Goal: Information Seeking & Learning: Find specific fact

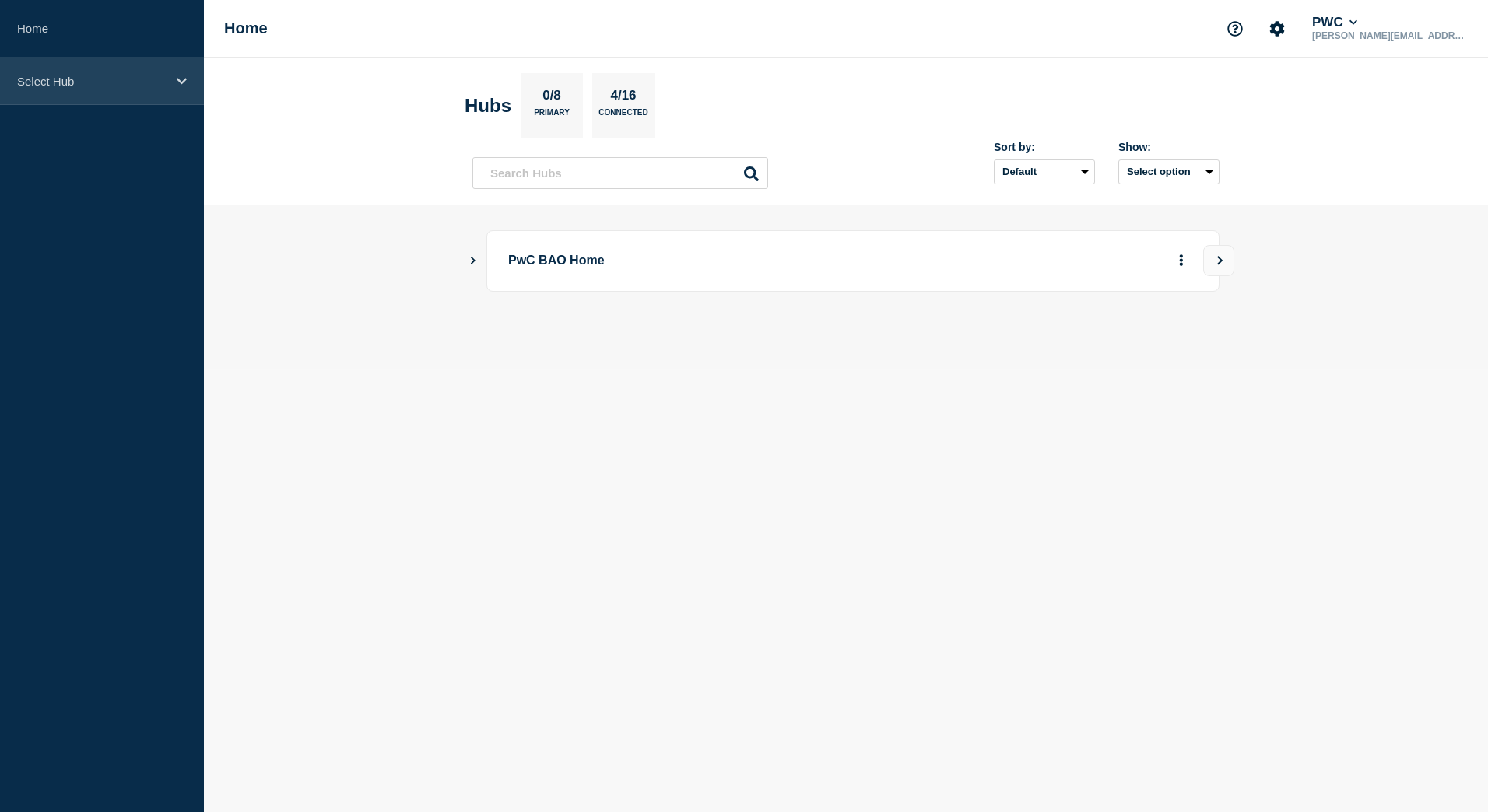
click at [119, 82] on p "Select Hub" at bounding box center [91, 81] width 150 height 14
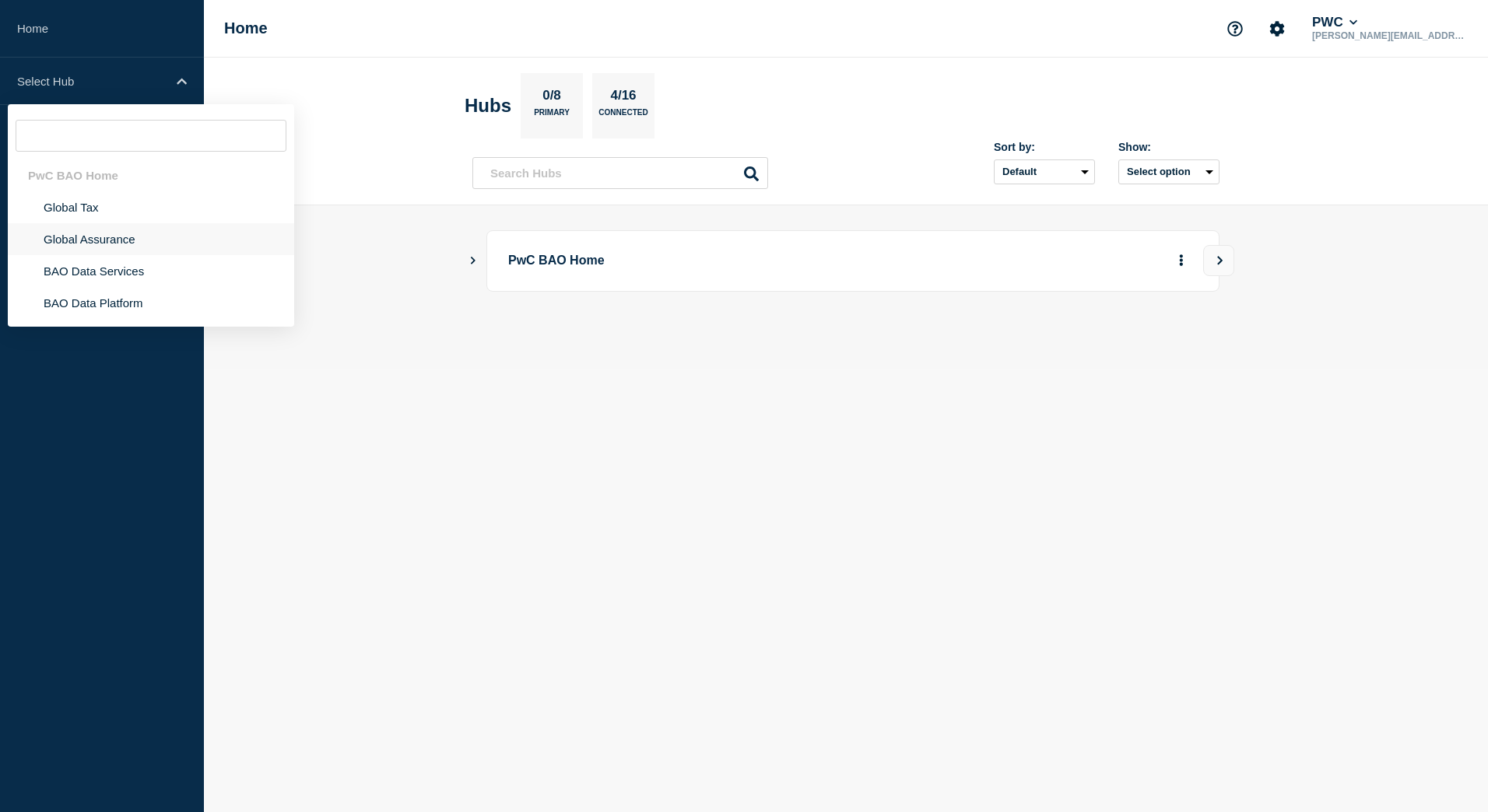
click at [104, 240] on li "Global Assurance" at bounding box center [151, 239] width 287 height 32
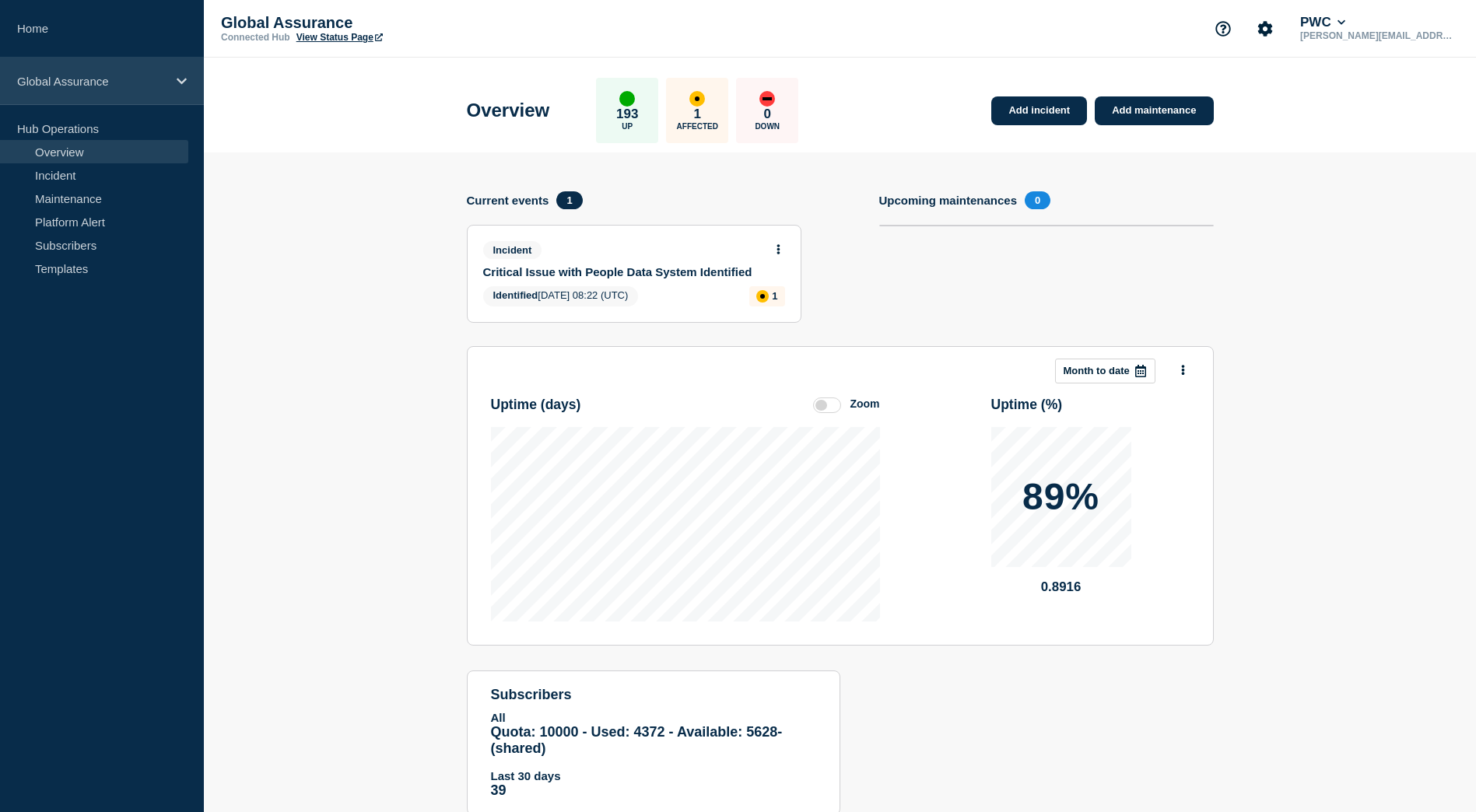
click at [131, 86] on p "Global Assurance" at bounding box center [91, 81] width 150 height 14
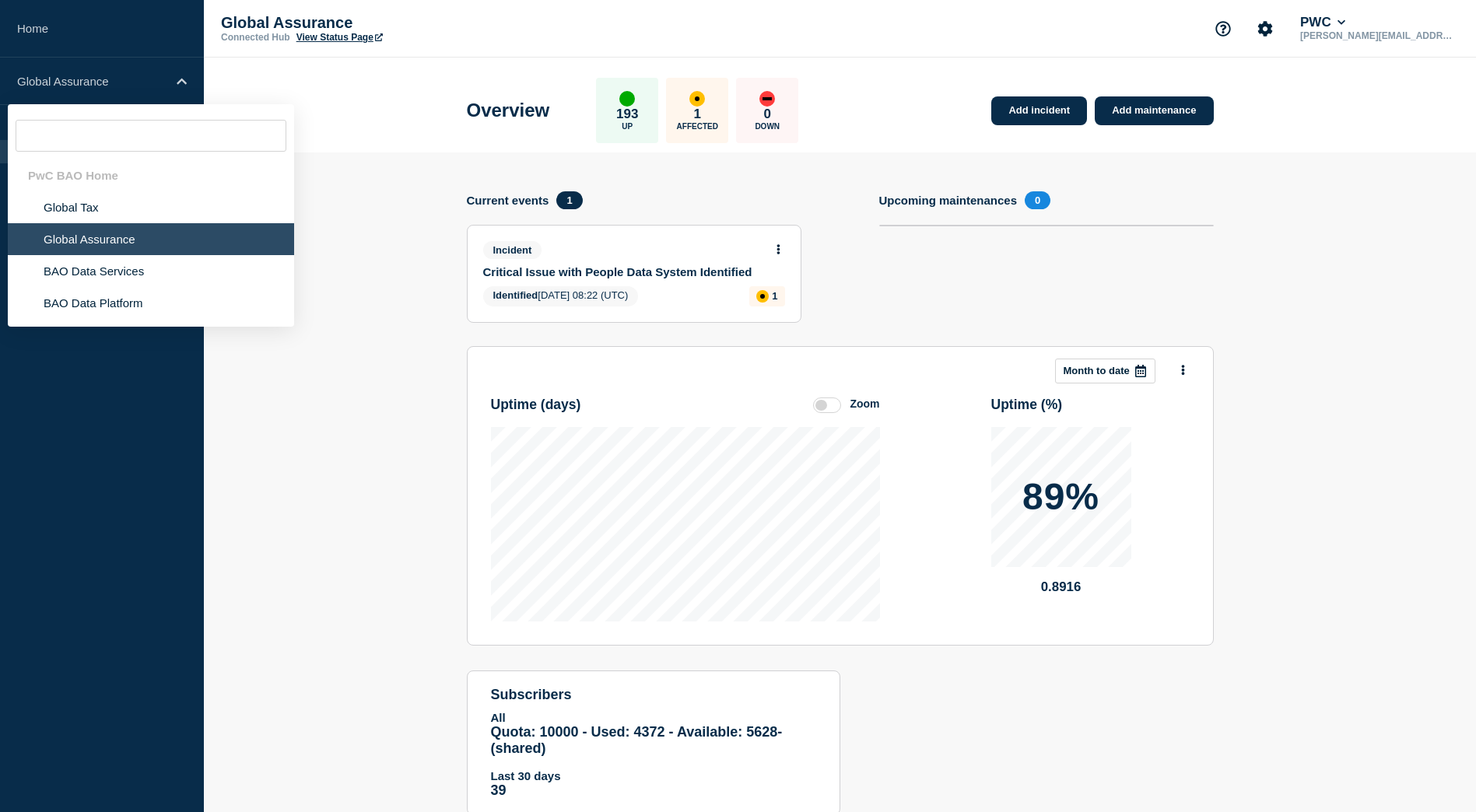
click at [340, 130] on header "Overview 193 Up 1 Affected 0 Down Add incident Add maintenance" at bounding box center [840, 105] width 1273 height 95
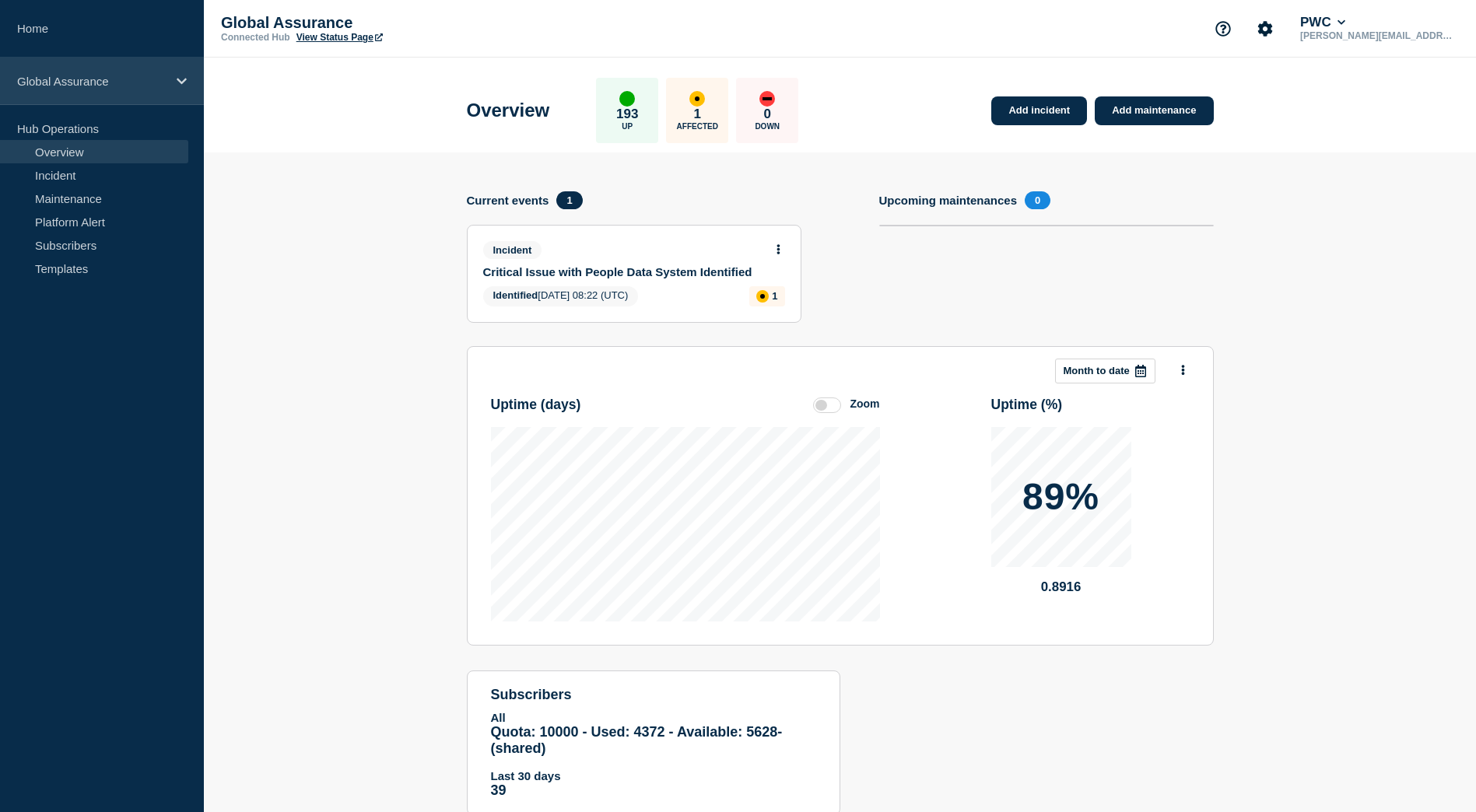
click at [184, 79] on icon at bounding box center [182, 81] width 10 height 6
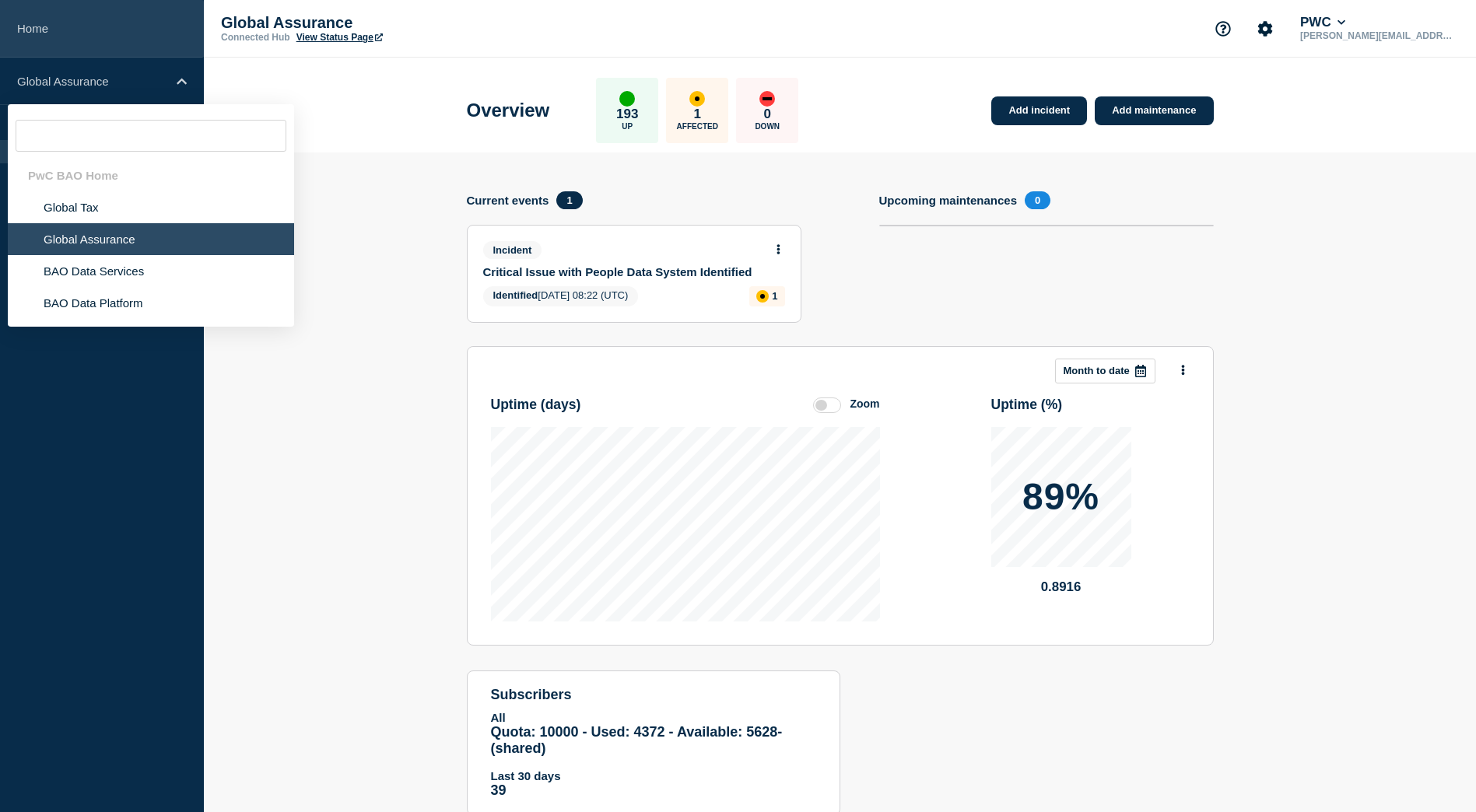
click at [32, 32] on link "Home" at bounding box center [102, 29] width 204 height 58
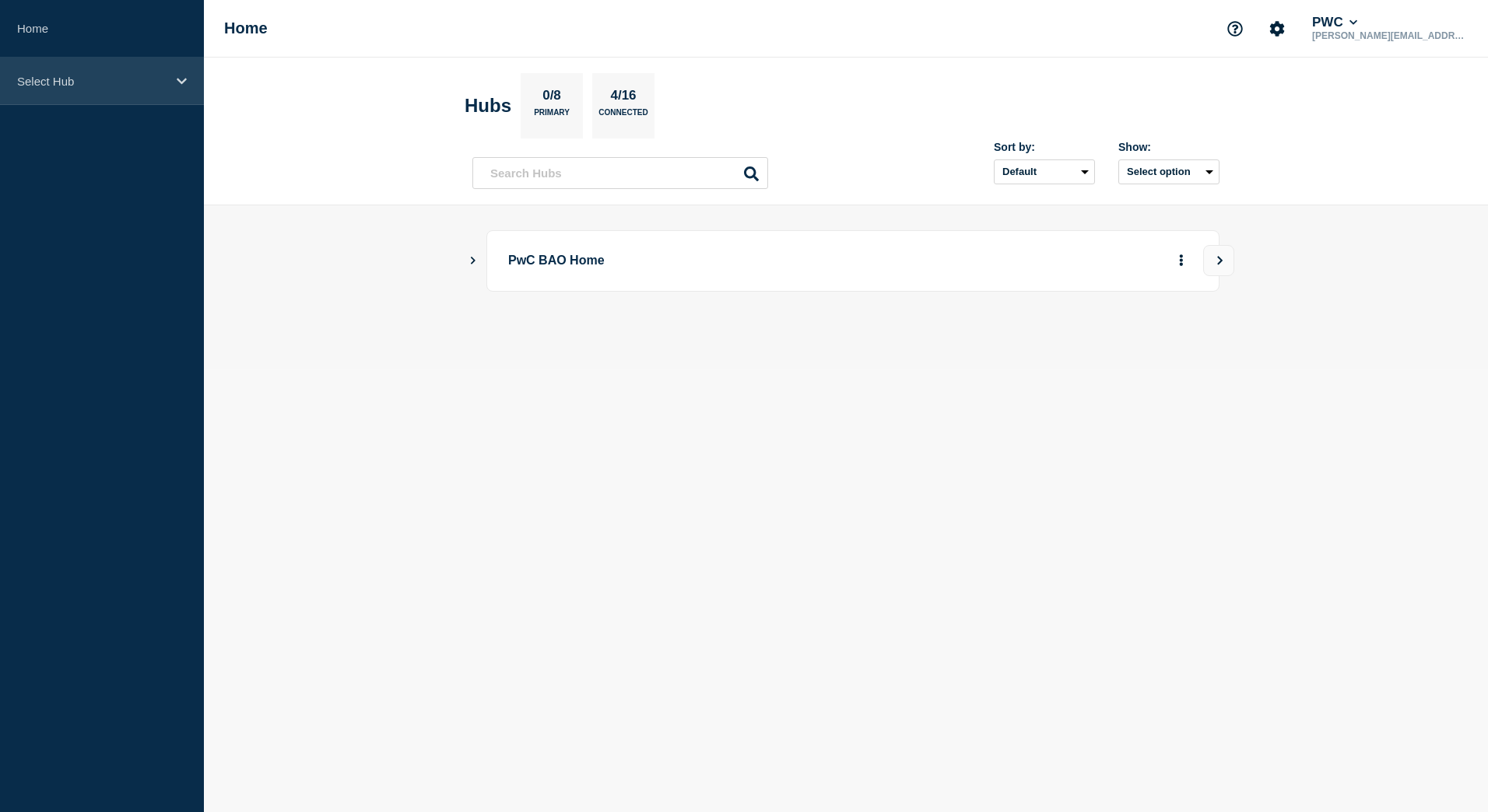
click at [160, 90] on div "Select Hub" at bounding box center [102, 81] width 204 height 47
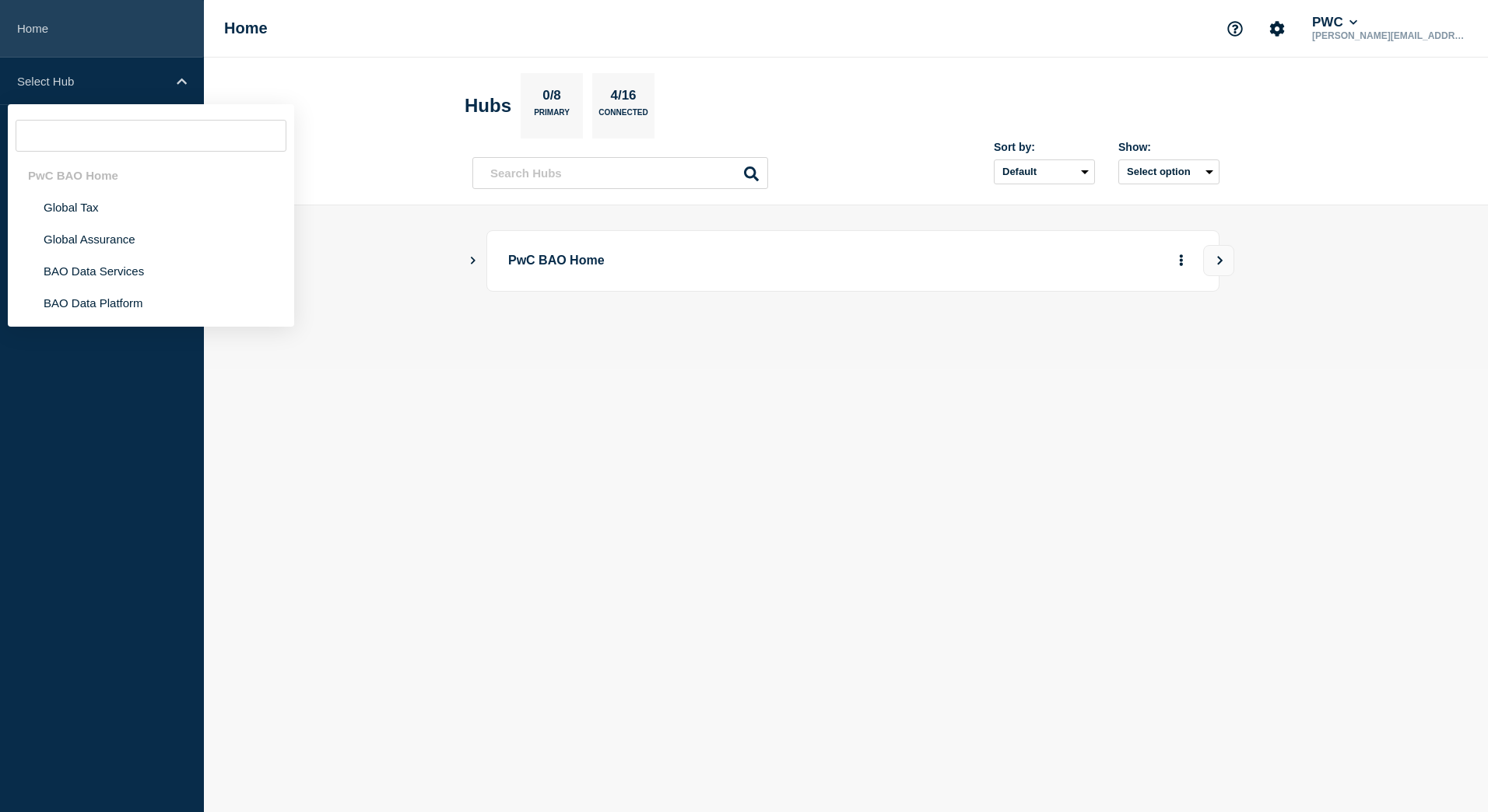
click at [22, 33] on link "Home" at bounding box center [102, 29] width 204 height 58
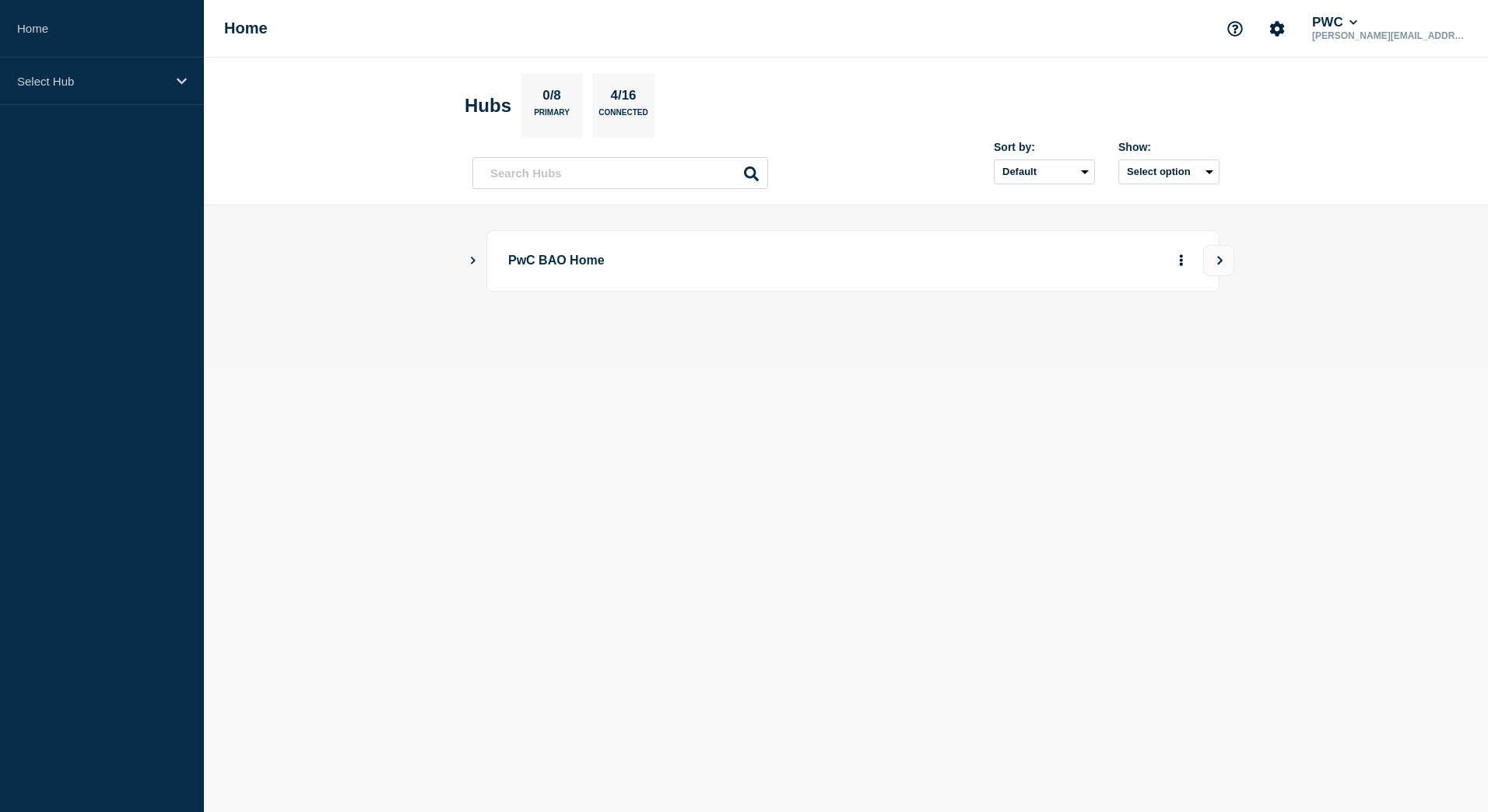
click at [254, 23] on h1 "Home" at bounding box center [246, 28] width 43 height 18
click at [89, 80] on p "Select Hub" at bounding box center [91, 81] width 150 height 14
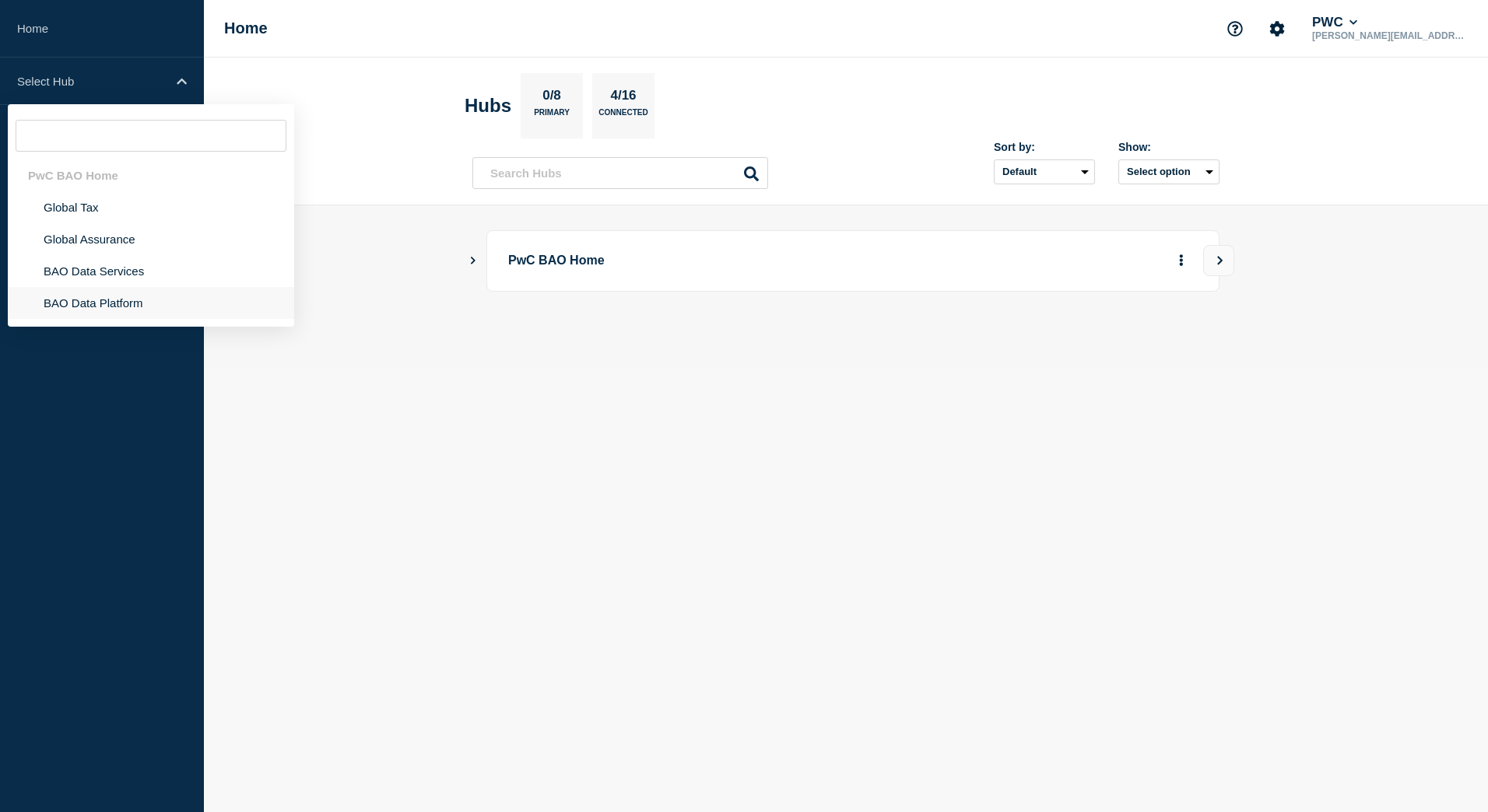
click at [87, 303] on li "BAO Data Platform" at bounding box center [151, 303] width 287 height 32
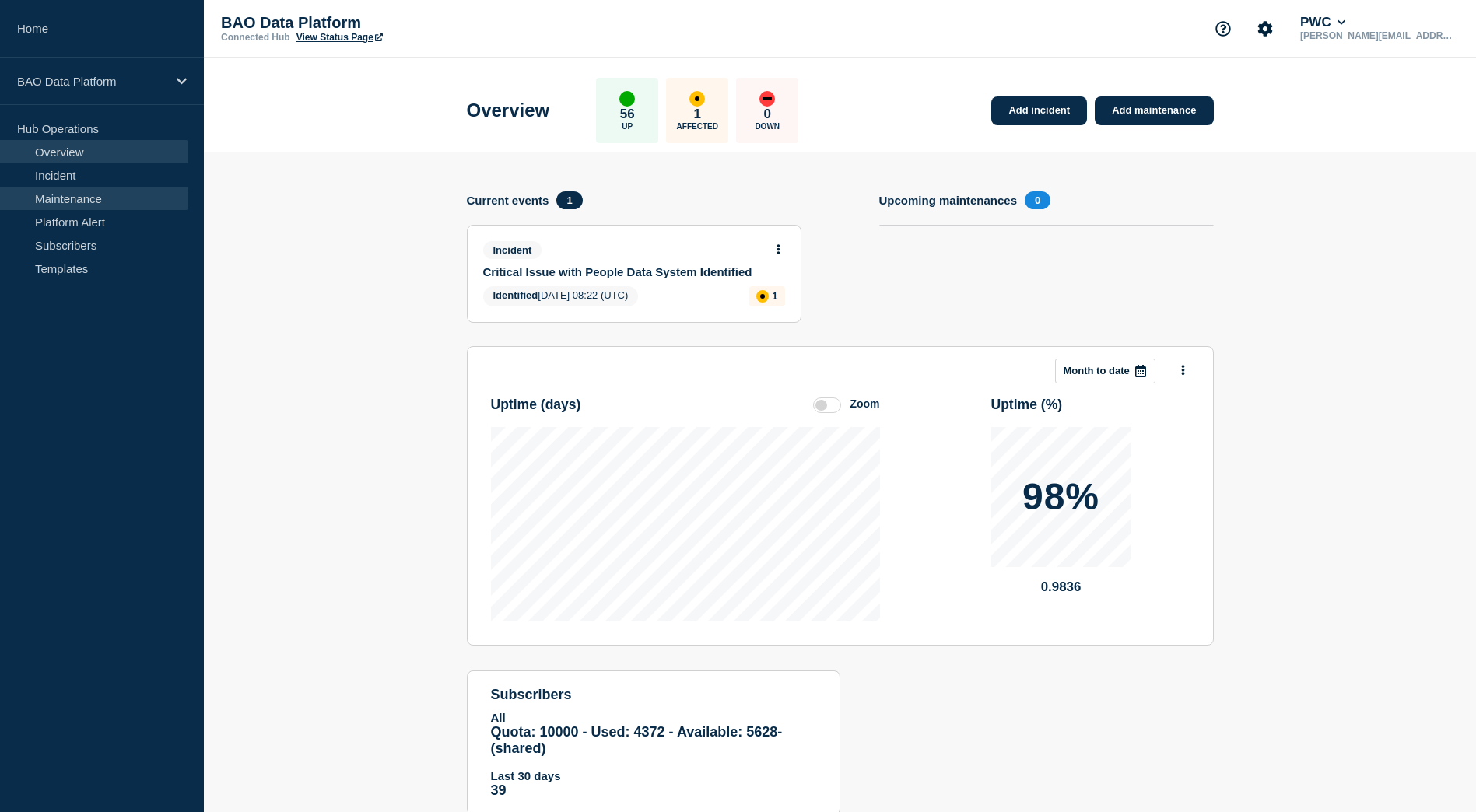
click at [60, 199] on link "Maintenance" at bounding box center [94, 198] width 188 height 23
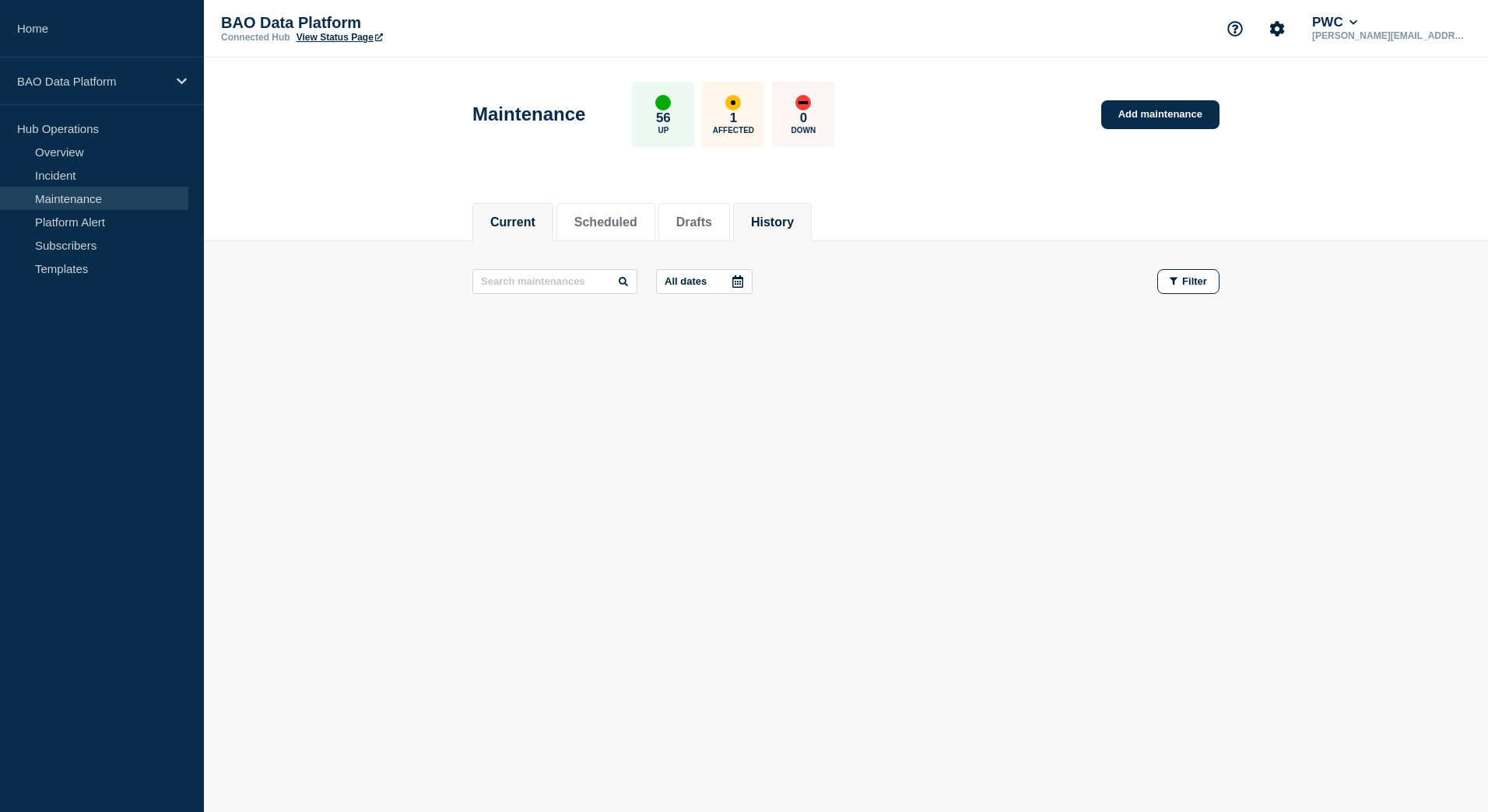
click at [786, 229] on button "History" at bounding box center [772, 222] width 42 height 14
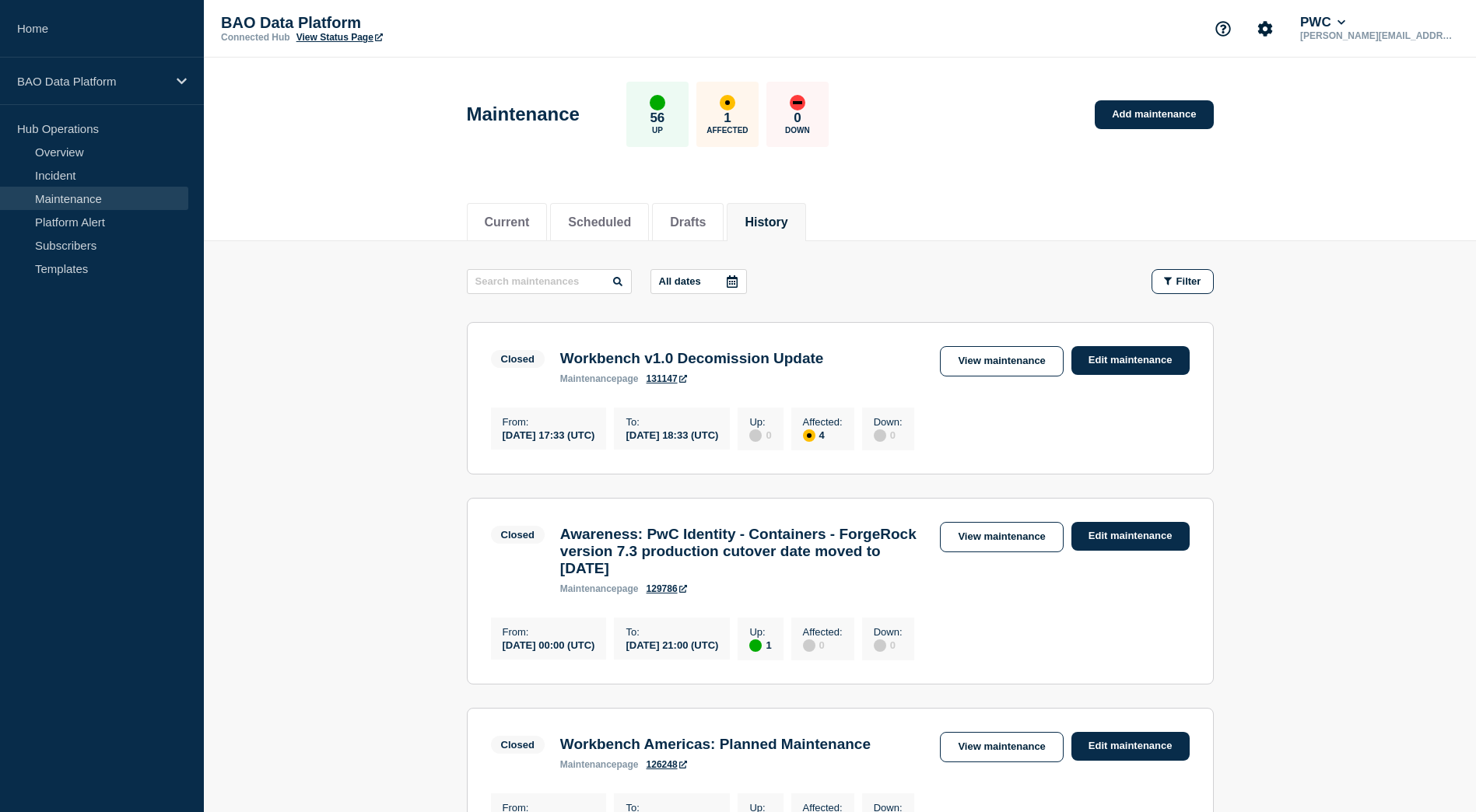
click at [509, 281] on input "text" at bounding box center [549, 281] width 165 height 25
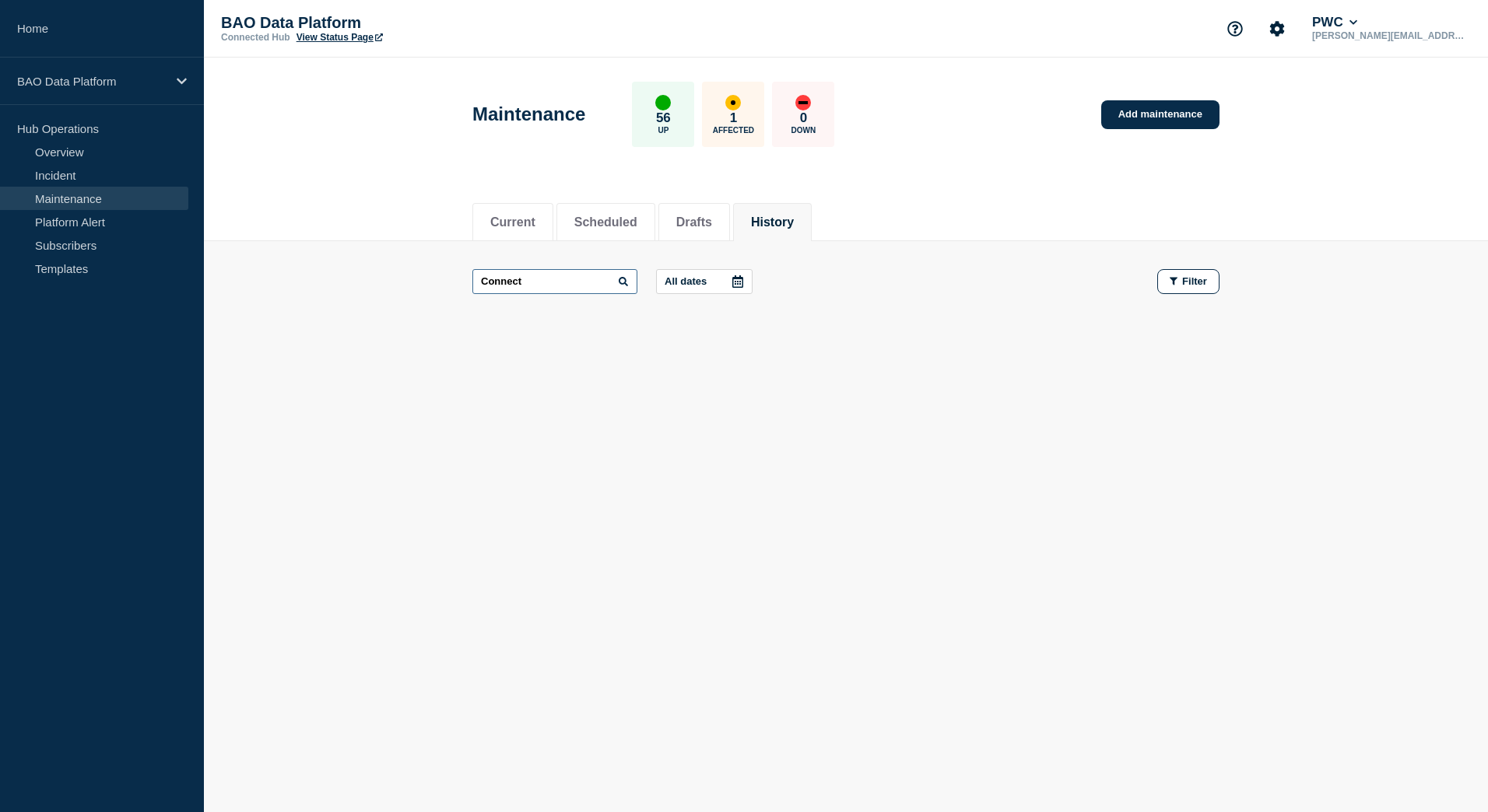
type input "Connect"
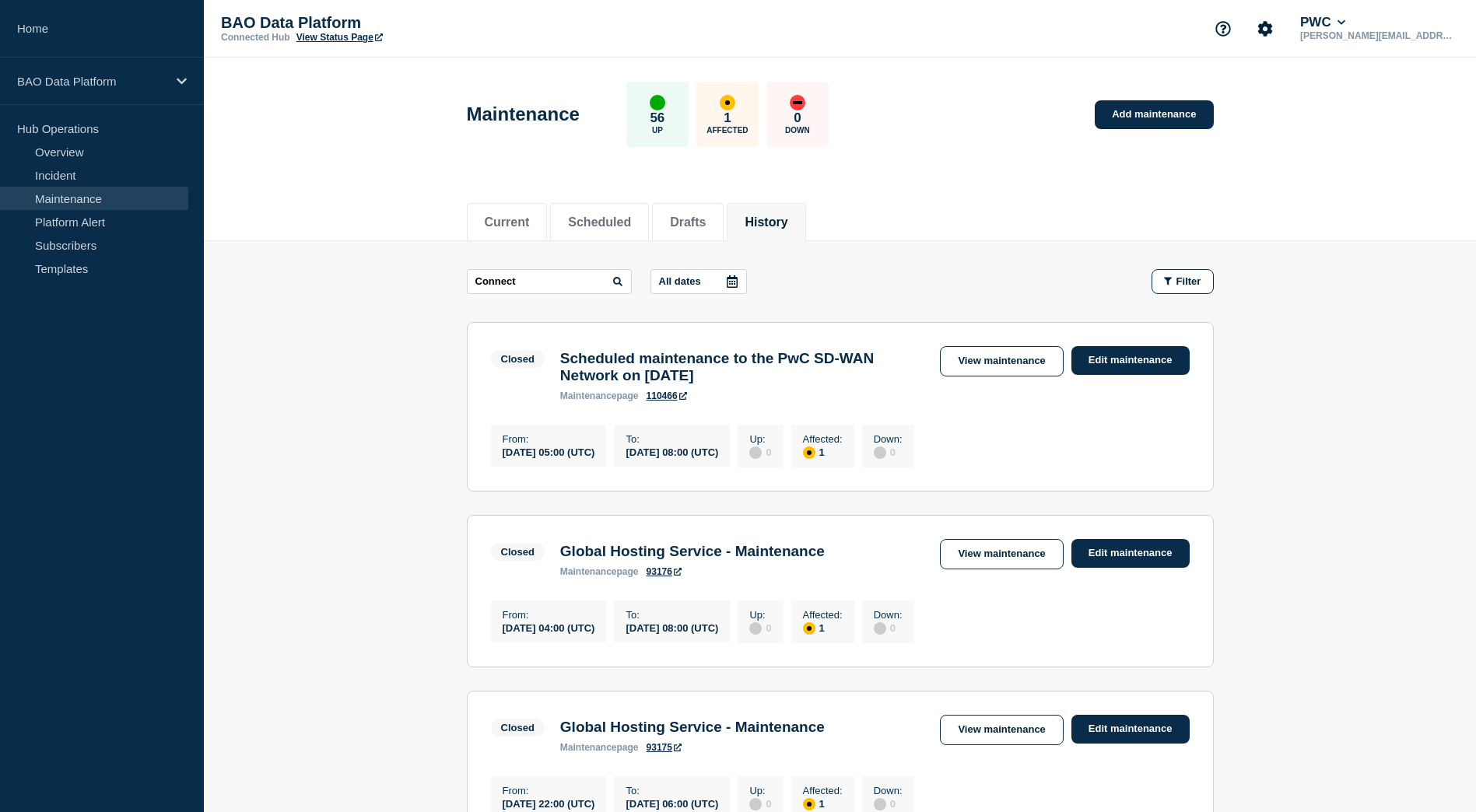
click at [695, 287] on p "All dates" at bounding box center [680, 281] width 42 height 12
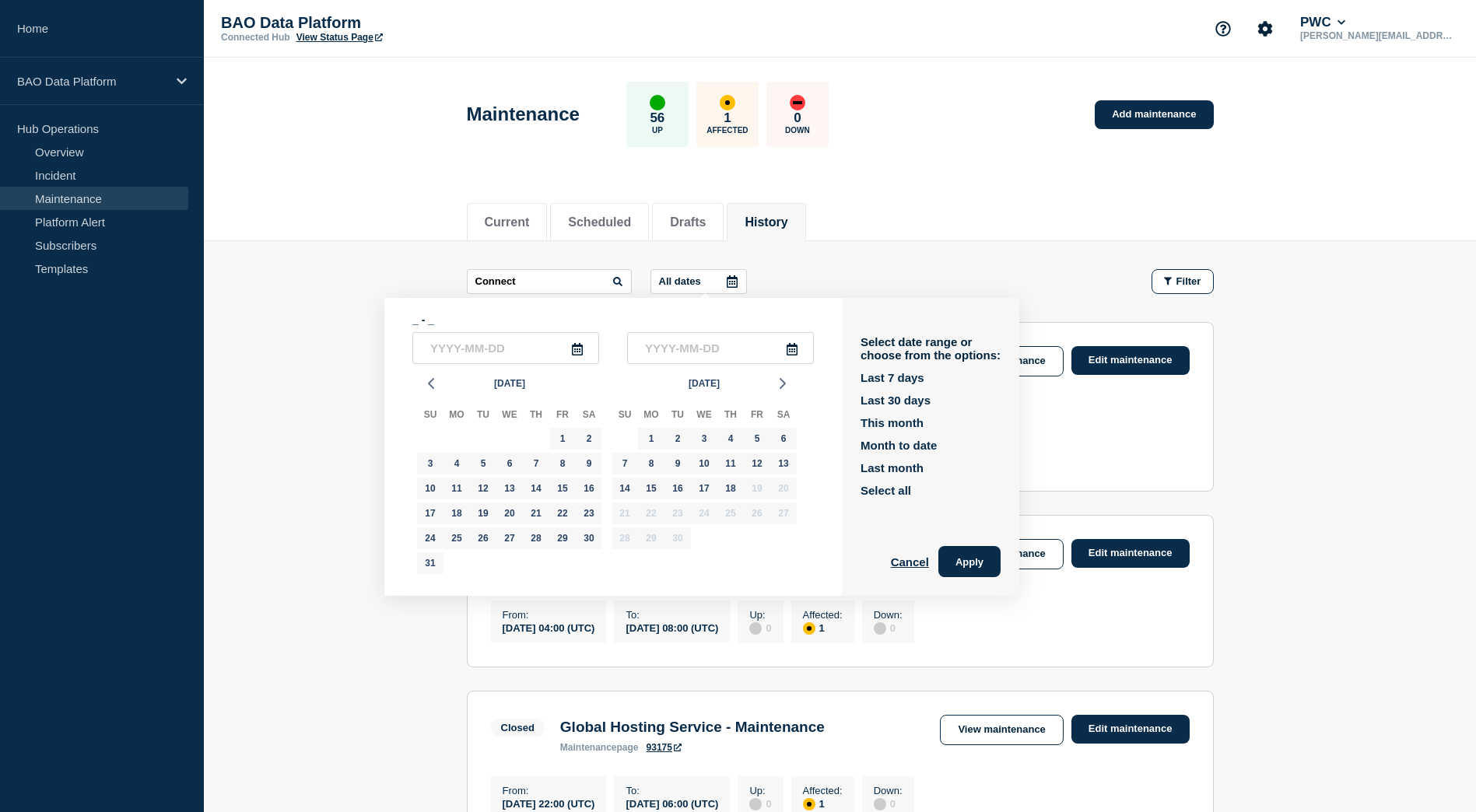
click at [918, 259] on main "Connect All dates _ - _ [DATE] Su Mo Tu We Th Fr Sa 27 28 29 30 31 1 2 3 4 5 6 …" at bounding box center [840, 641] width 1273 height 802
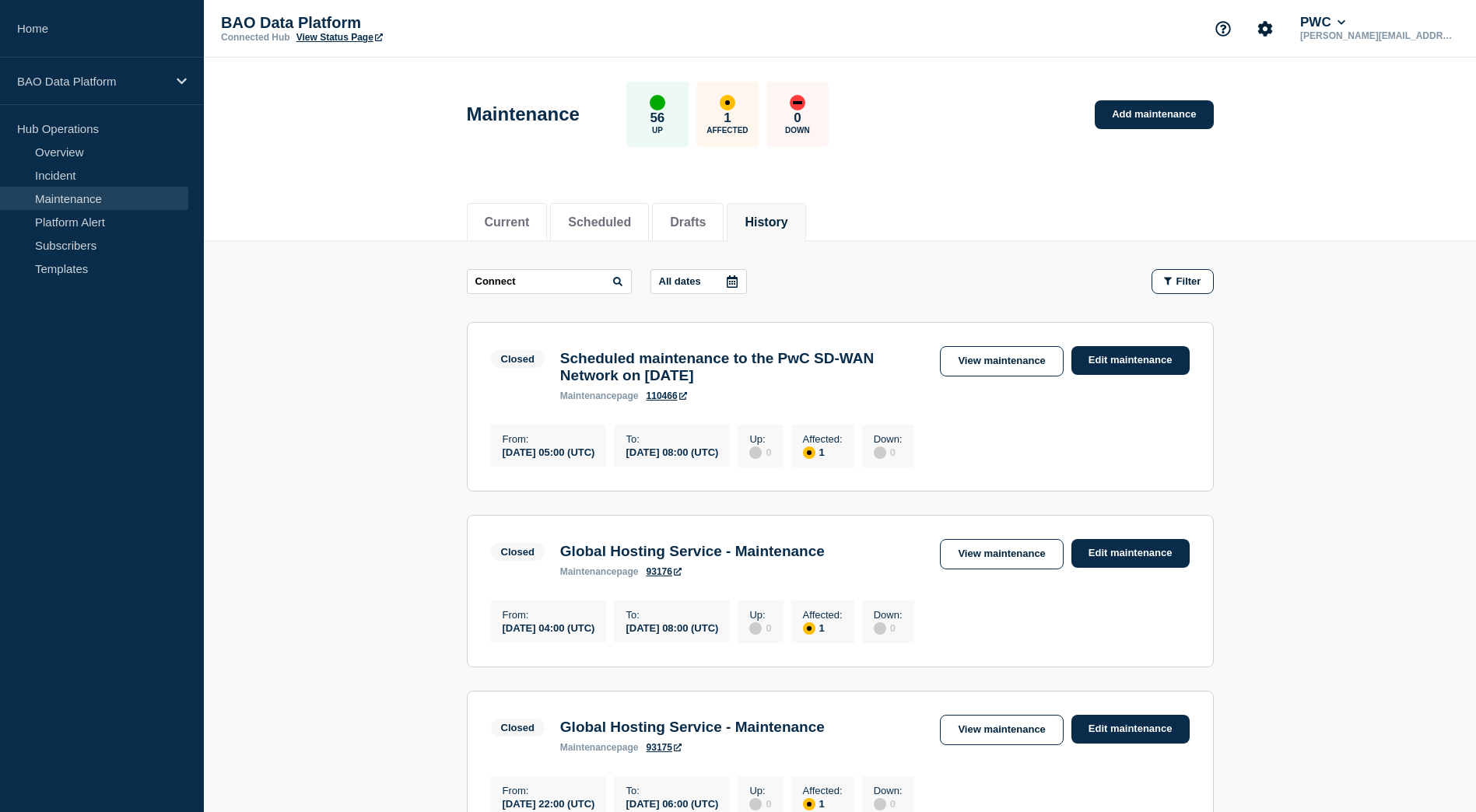
click at [689, 273] on button "All dates" at bounding box center [698, 281] width 96 height 25
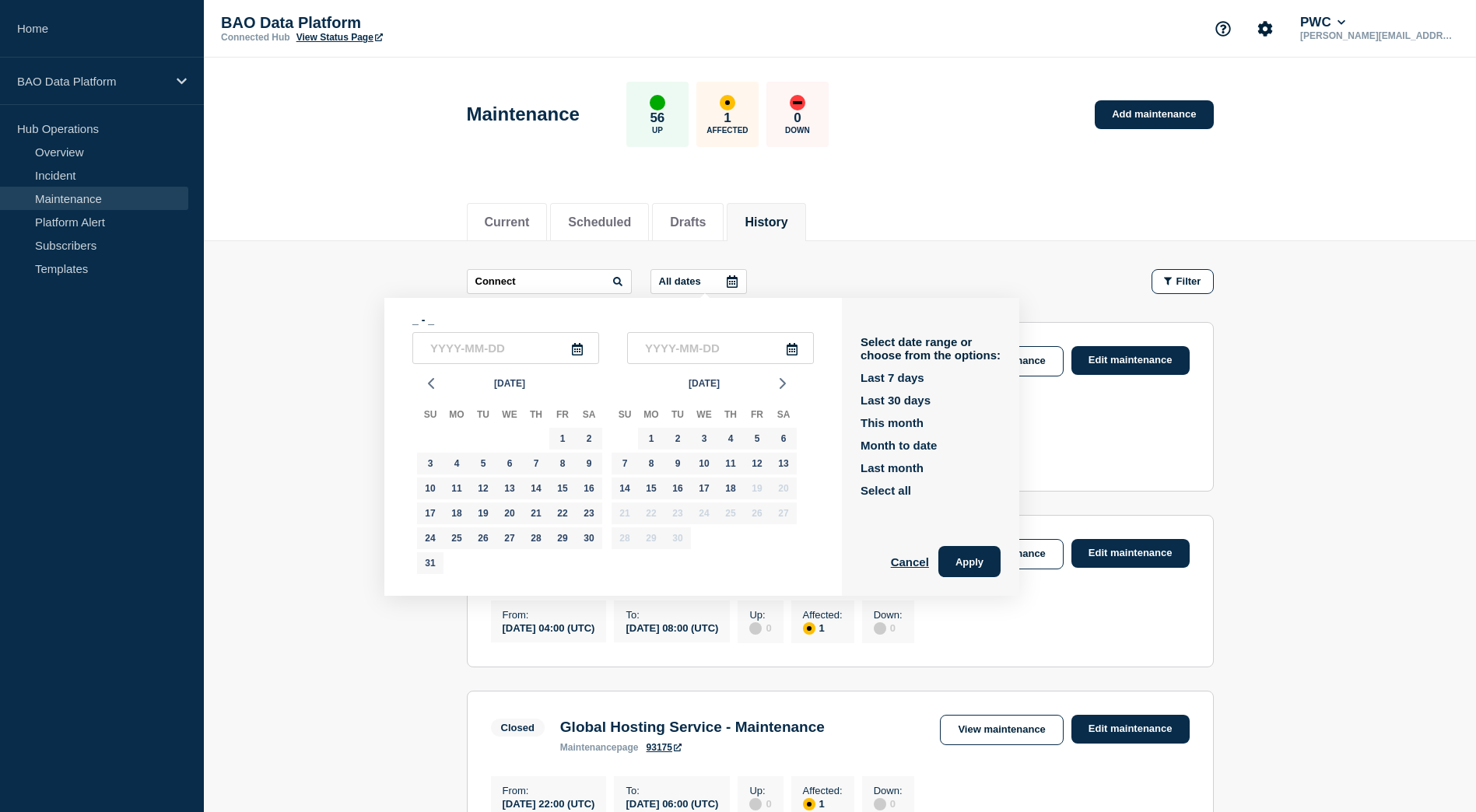
click at [843, 259] on main "Connect All dates _ - _ [DATE] Su Mo Tu We Th Fr Sa 27 28 29 30 31 1 2 3 4 5 6 …" at bounding box center [840, 641] width 1273 height 802
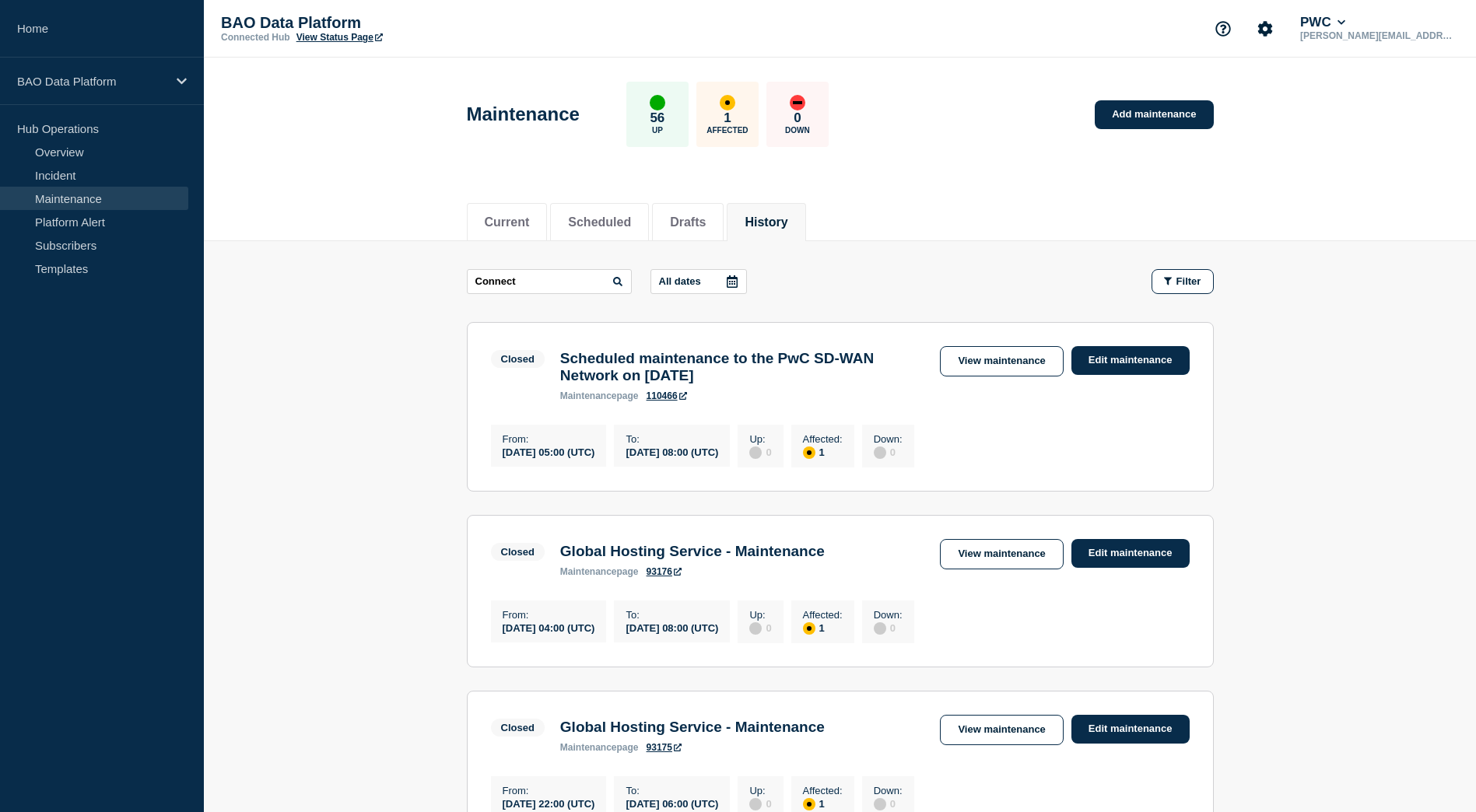
click at [778, 225] on button "History" at bounding box center [766, 222] width 42 height 14
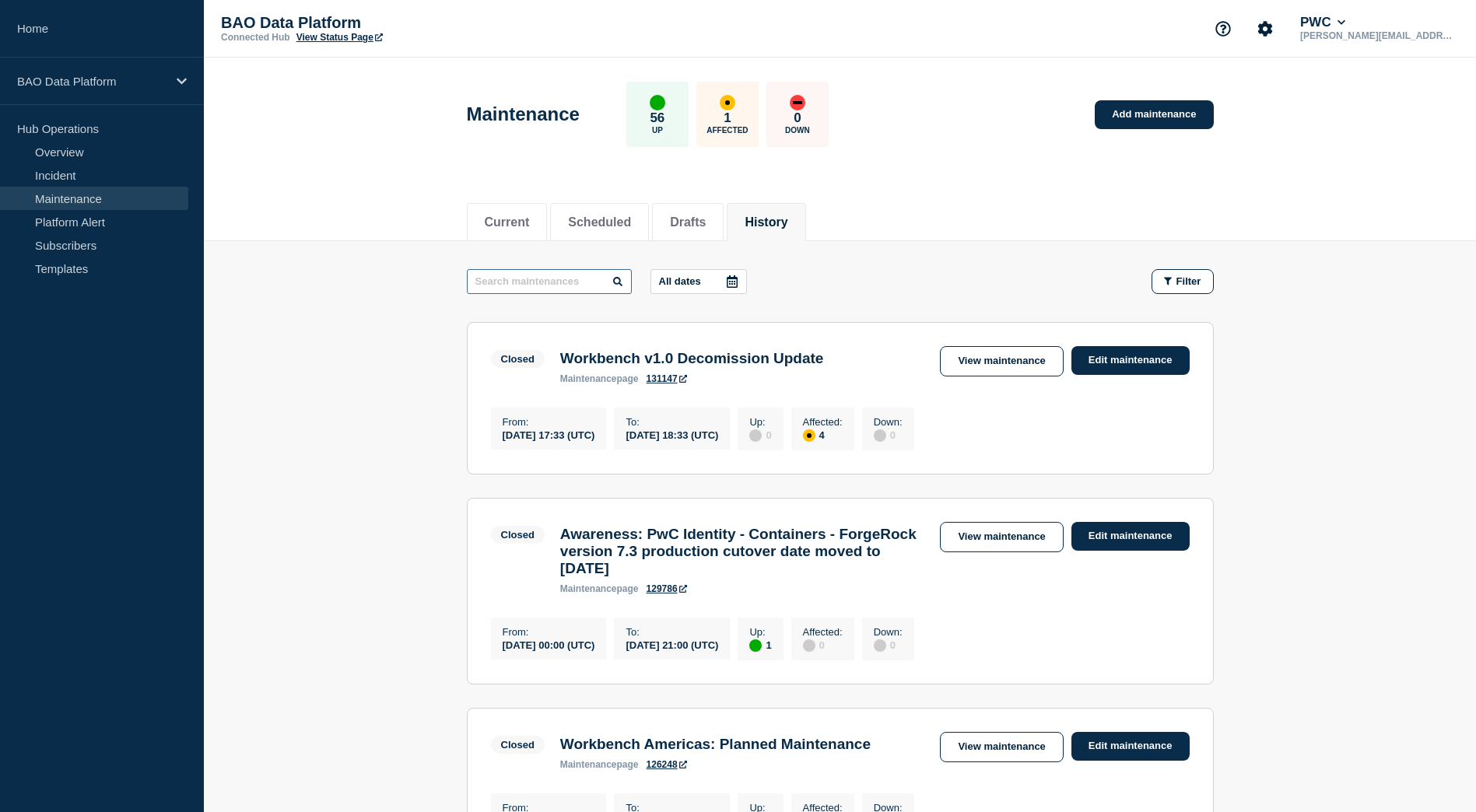
click at [551, 278] on input "text" at bounding box center [549, 281] width 165 height 25
type input "Connect"
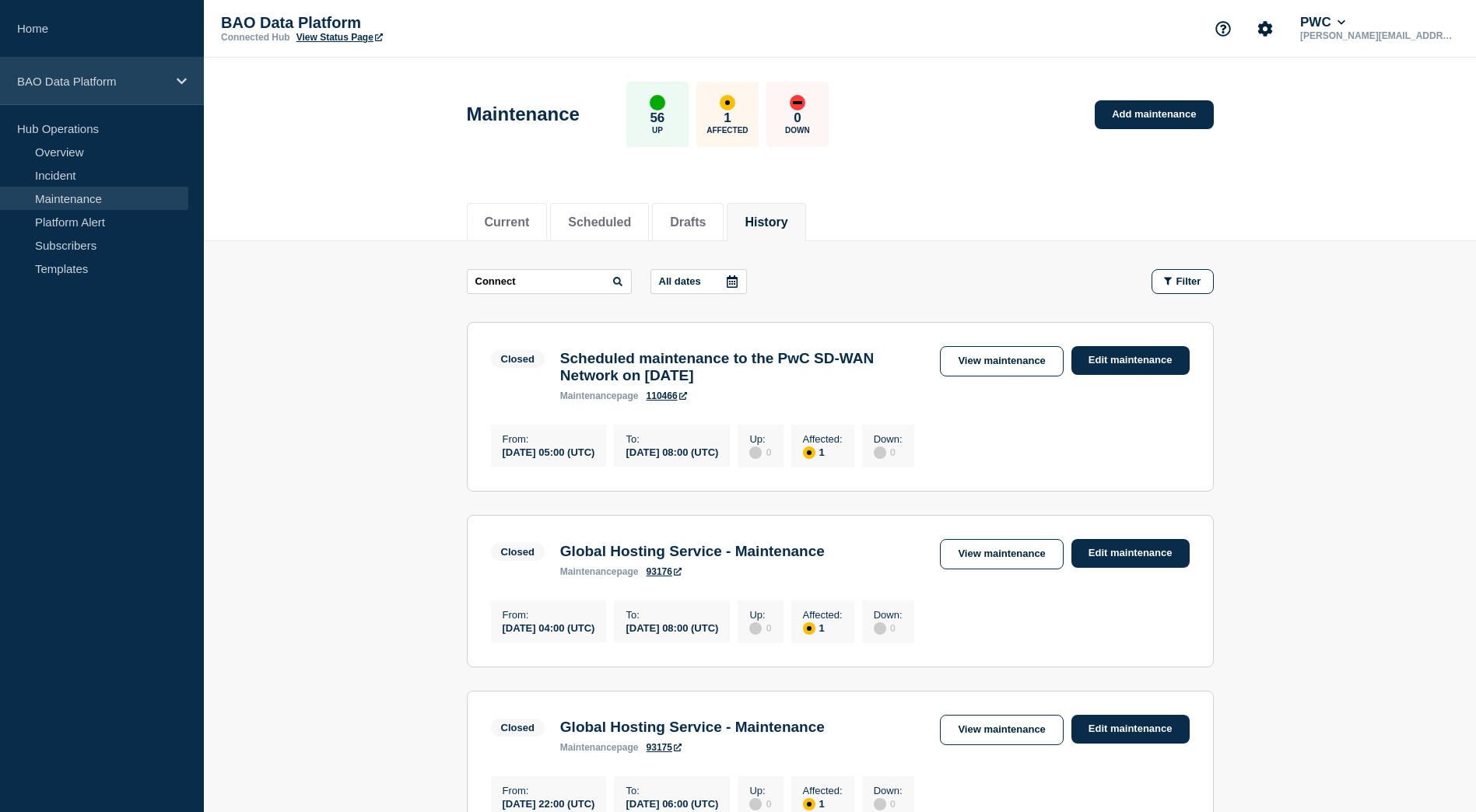
click at [68, 88] on div "BAO Data Platform" at bounding box center [102, 81] width 204 height 47
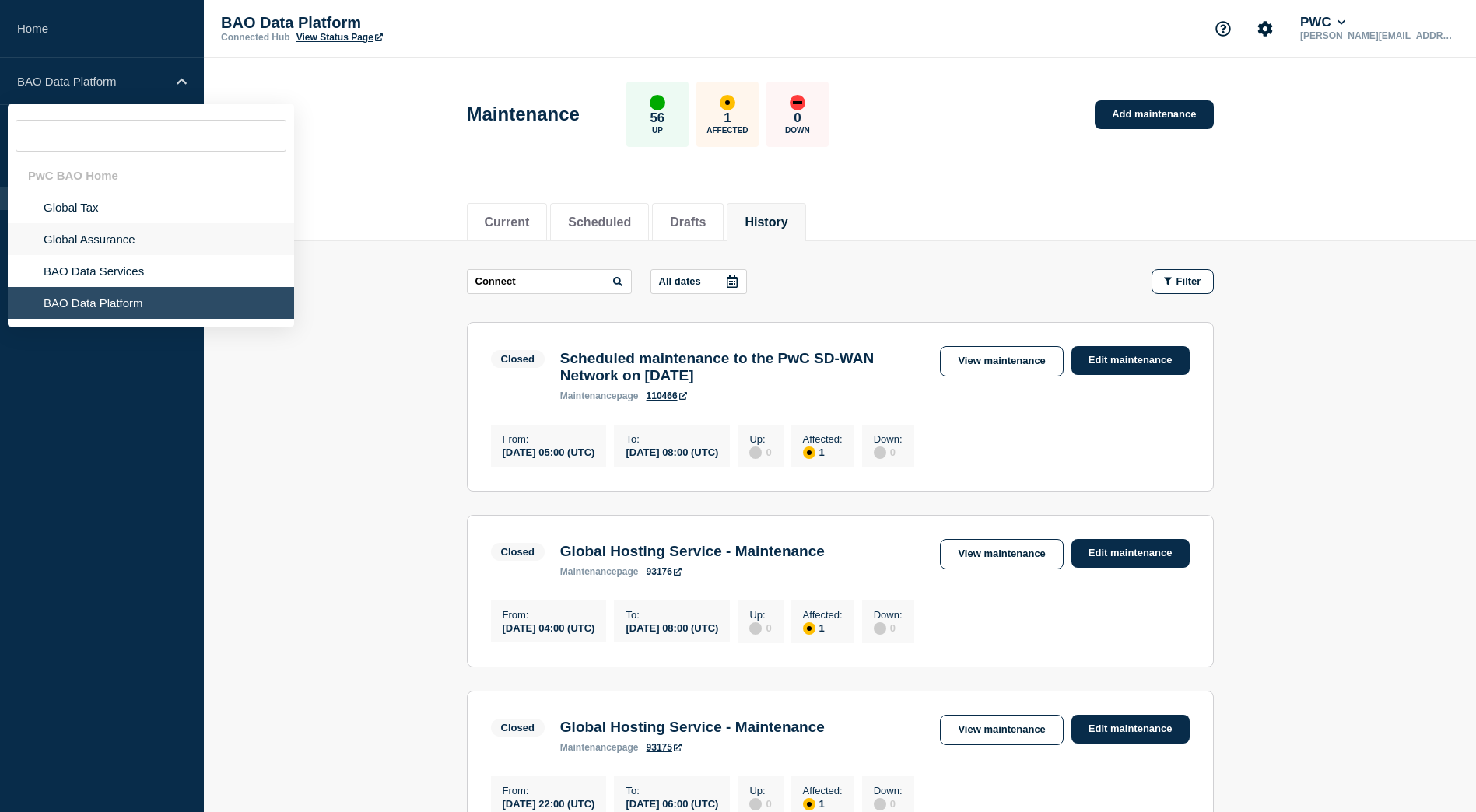
click at [83, 241] on li "Global Assurance" at bounding box center [151, 239] width 287 height 32
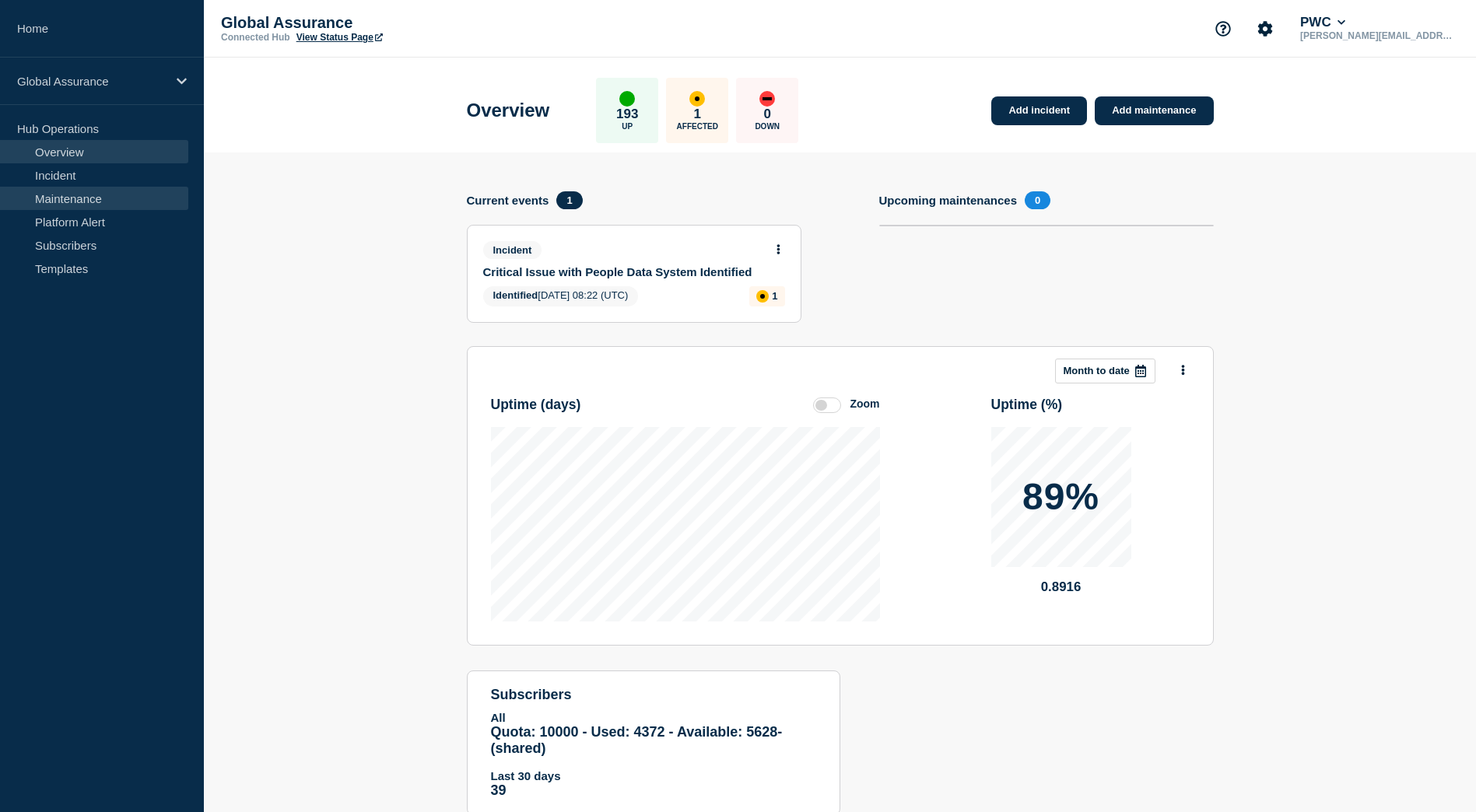
click at [71, 192] on link "Maintenance" at bounding box center [94, 198] width 188 height 23
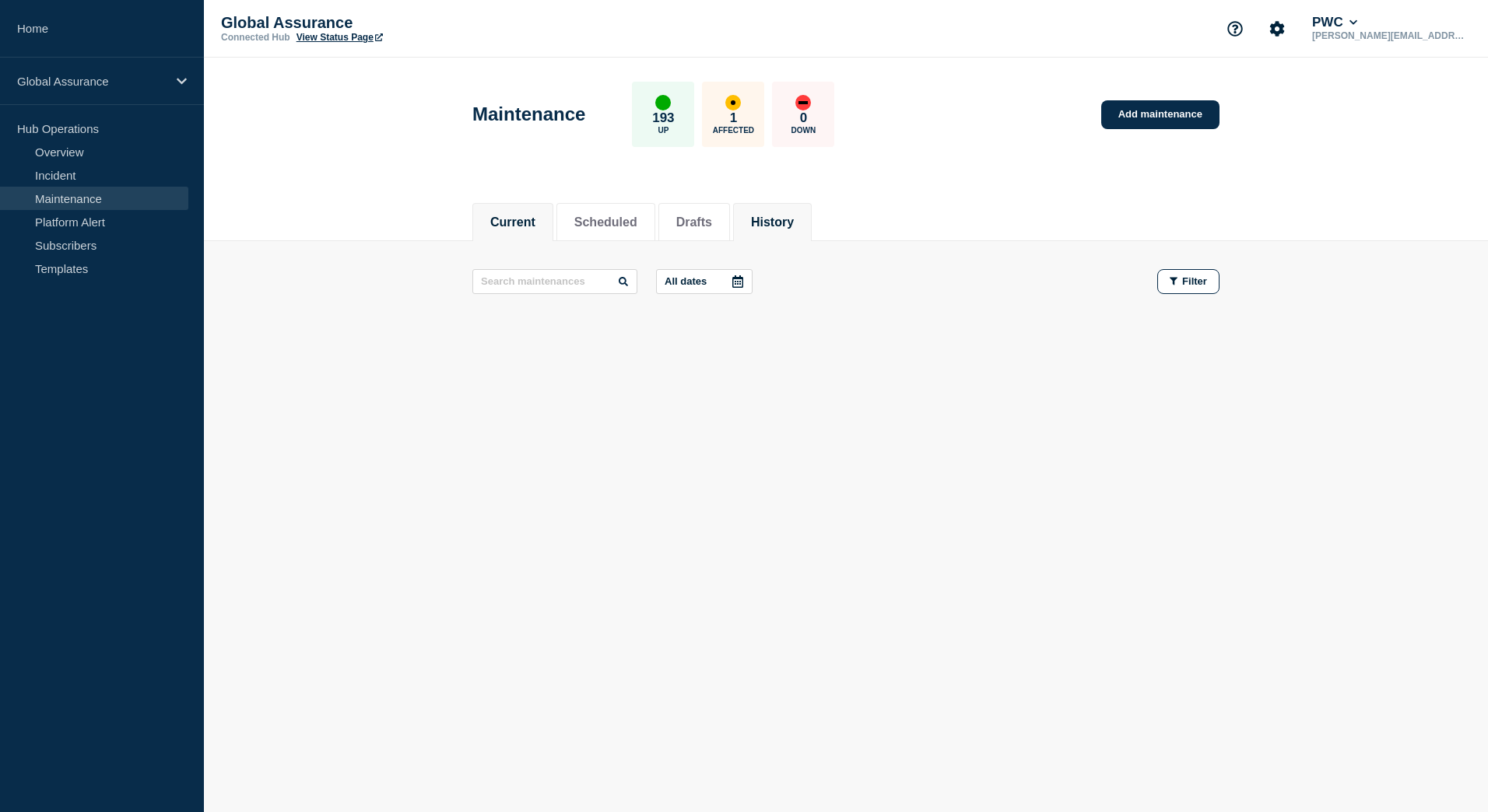
click at [794, 228] on button "History" at bounding box center [772, 222] width 42 height 14
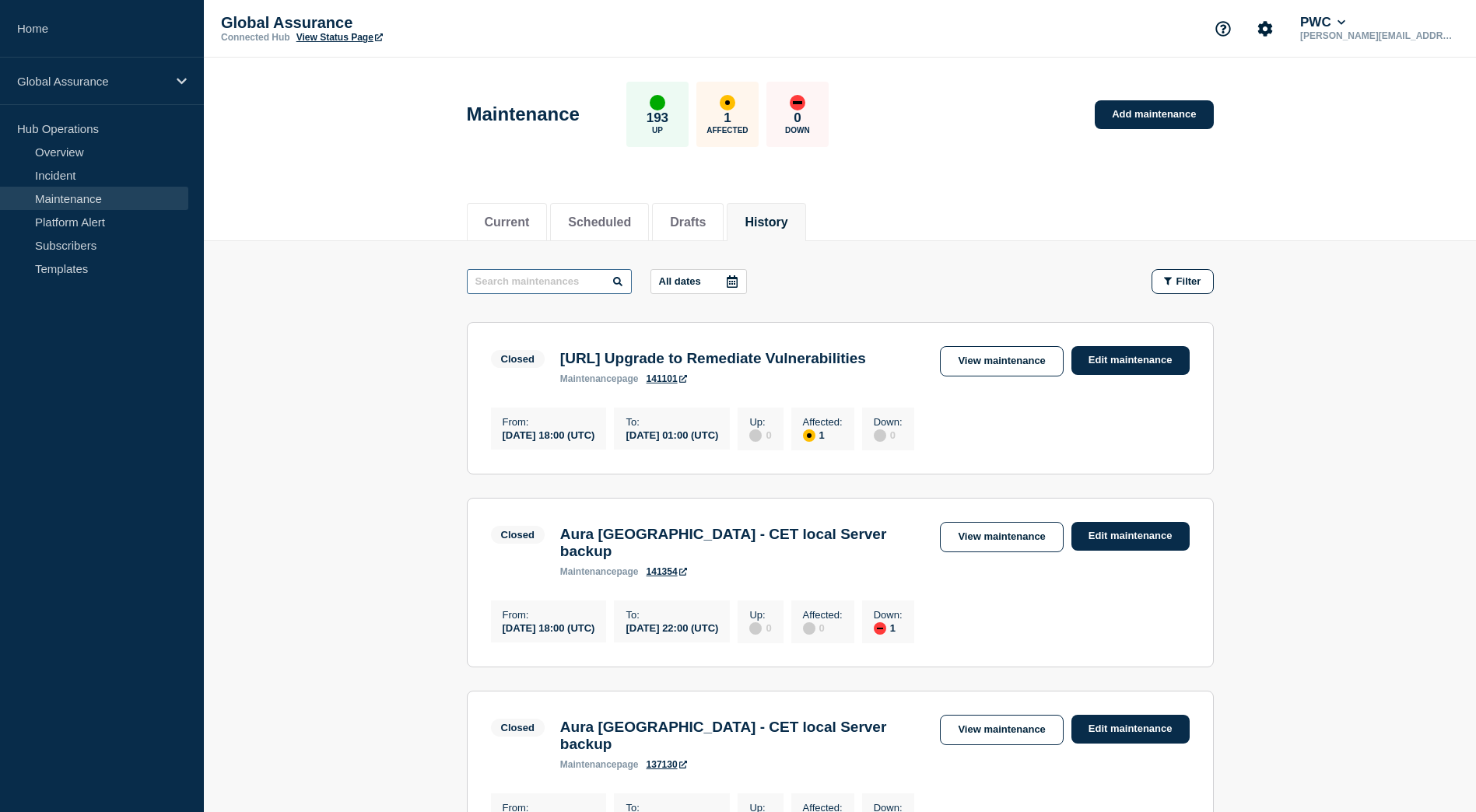
click at [521, 287] on input "text" at bounding box center [549, 281] width 165 height 25
type input "Connect v3"
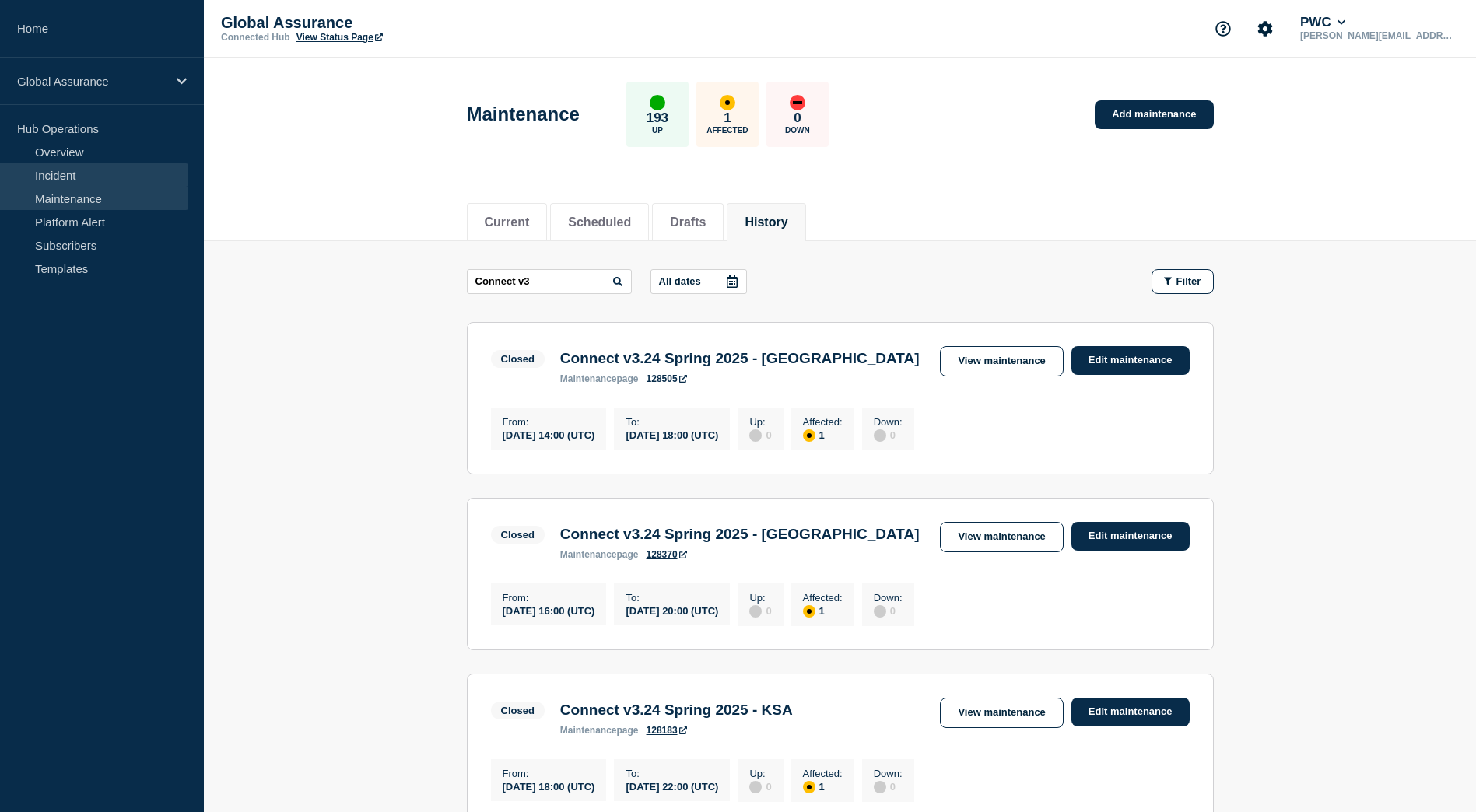
click at [64, 175] on link "Incident" at bounding box center [94, 175] width 188 height 23
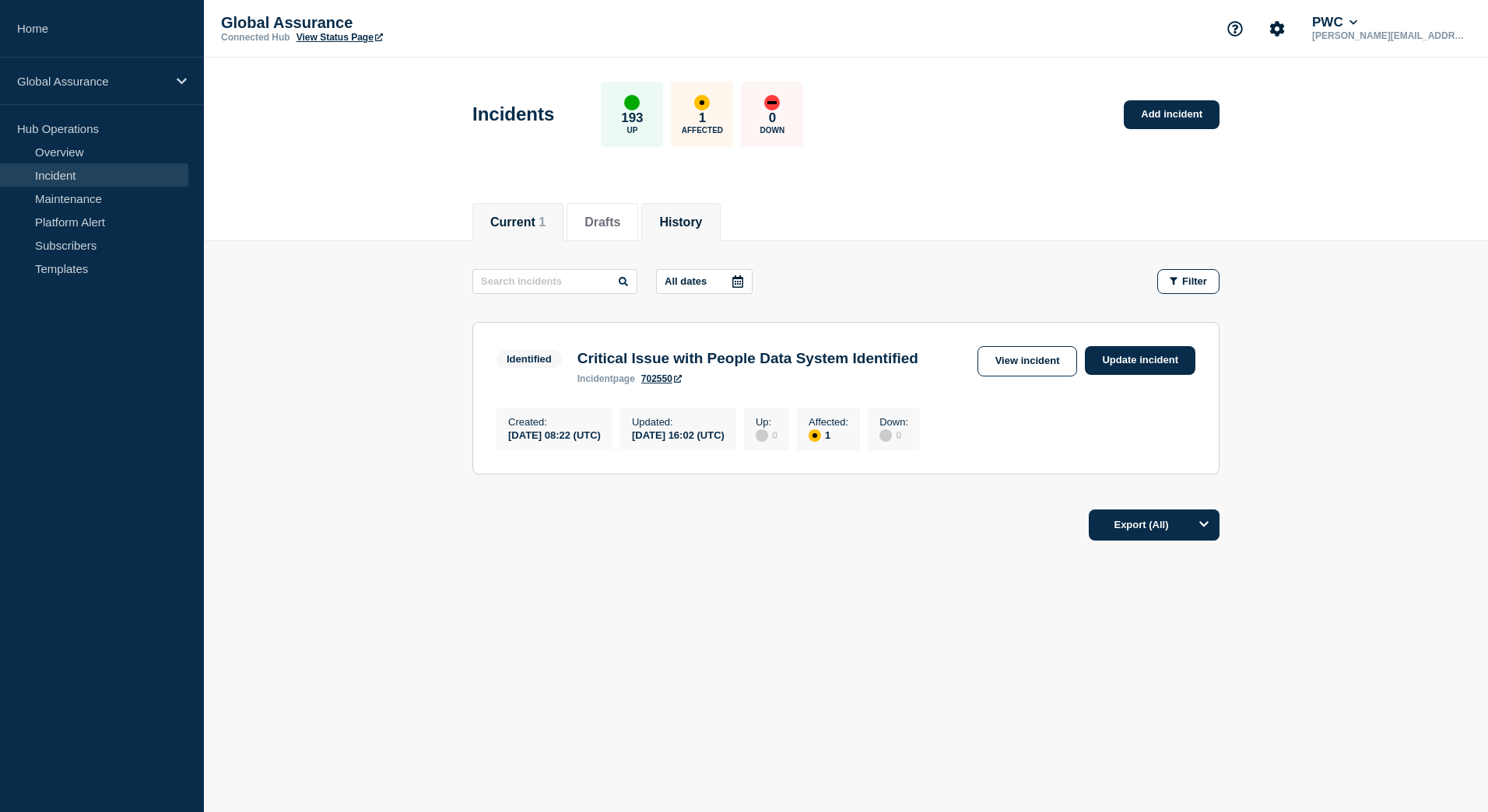
click at [680, 216] on button "History" at bounding box center [680, 222] width 42 height 14
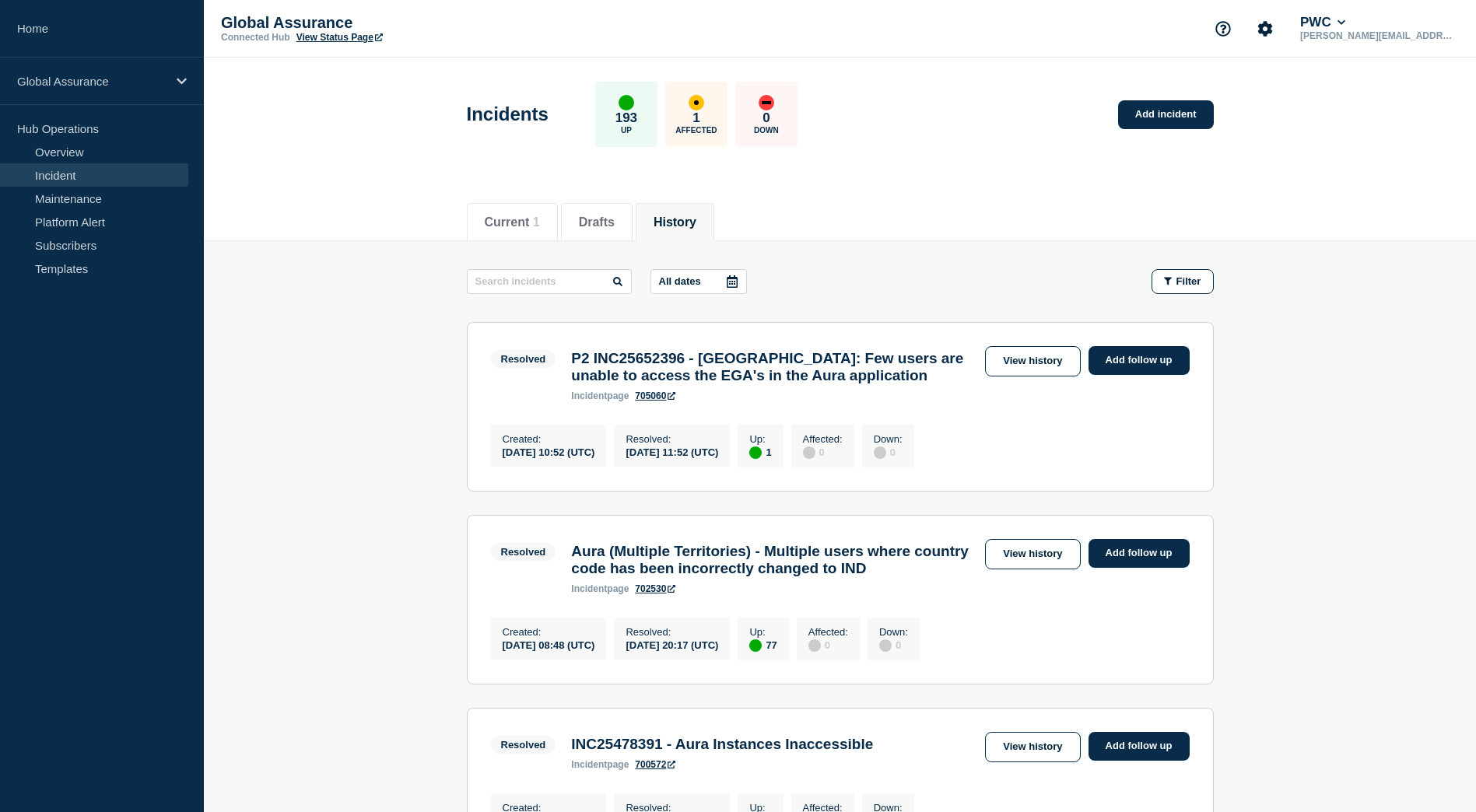
click at [743, 285] on div at bounding box center [732, 281] width 28 height 23
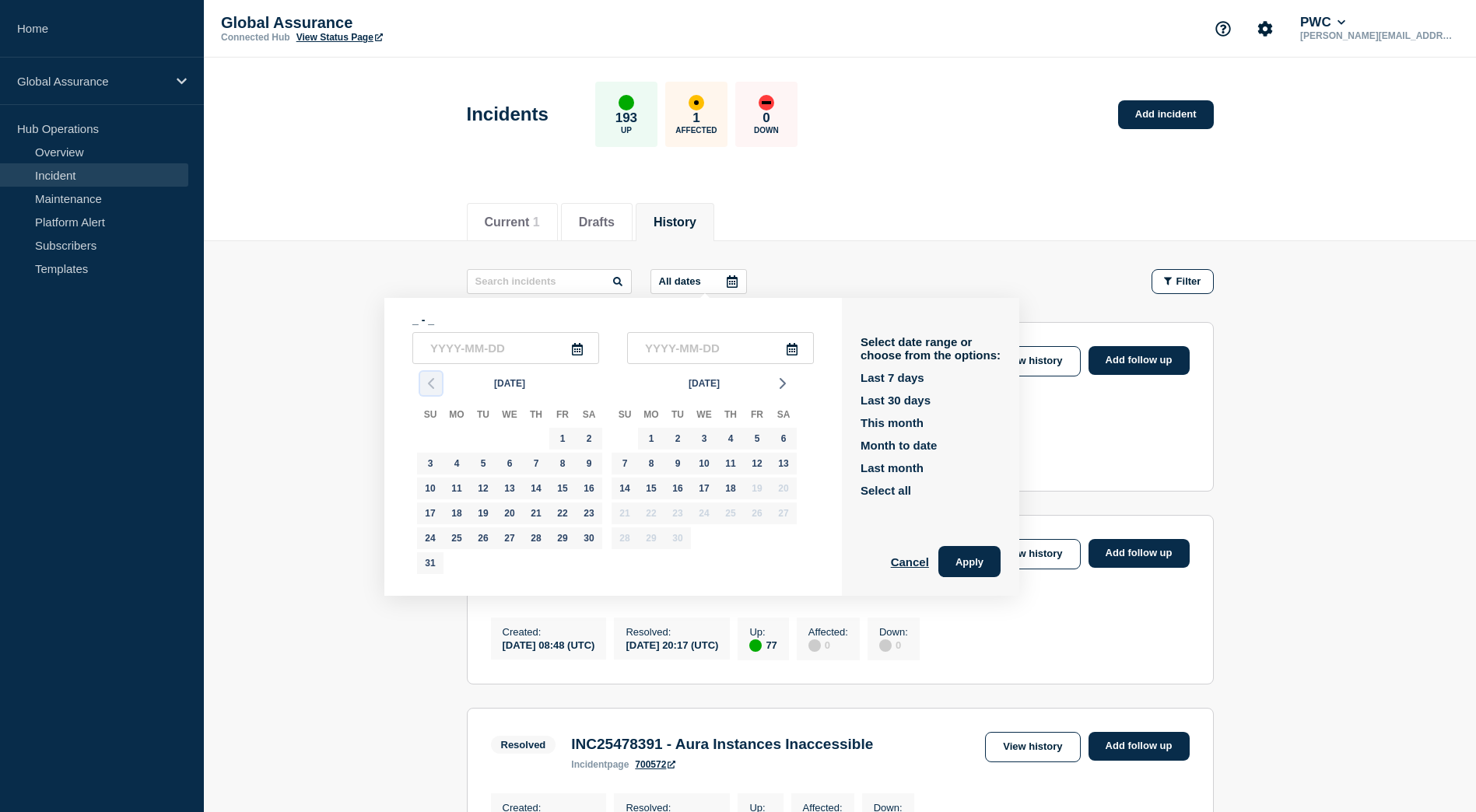
click at [432, 384] on icon "button" at bounding box center [431, 383] width 18 height 18
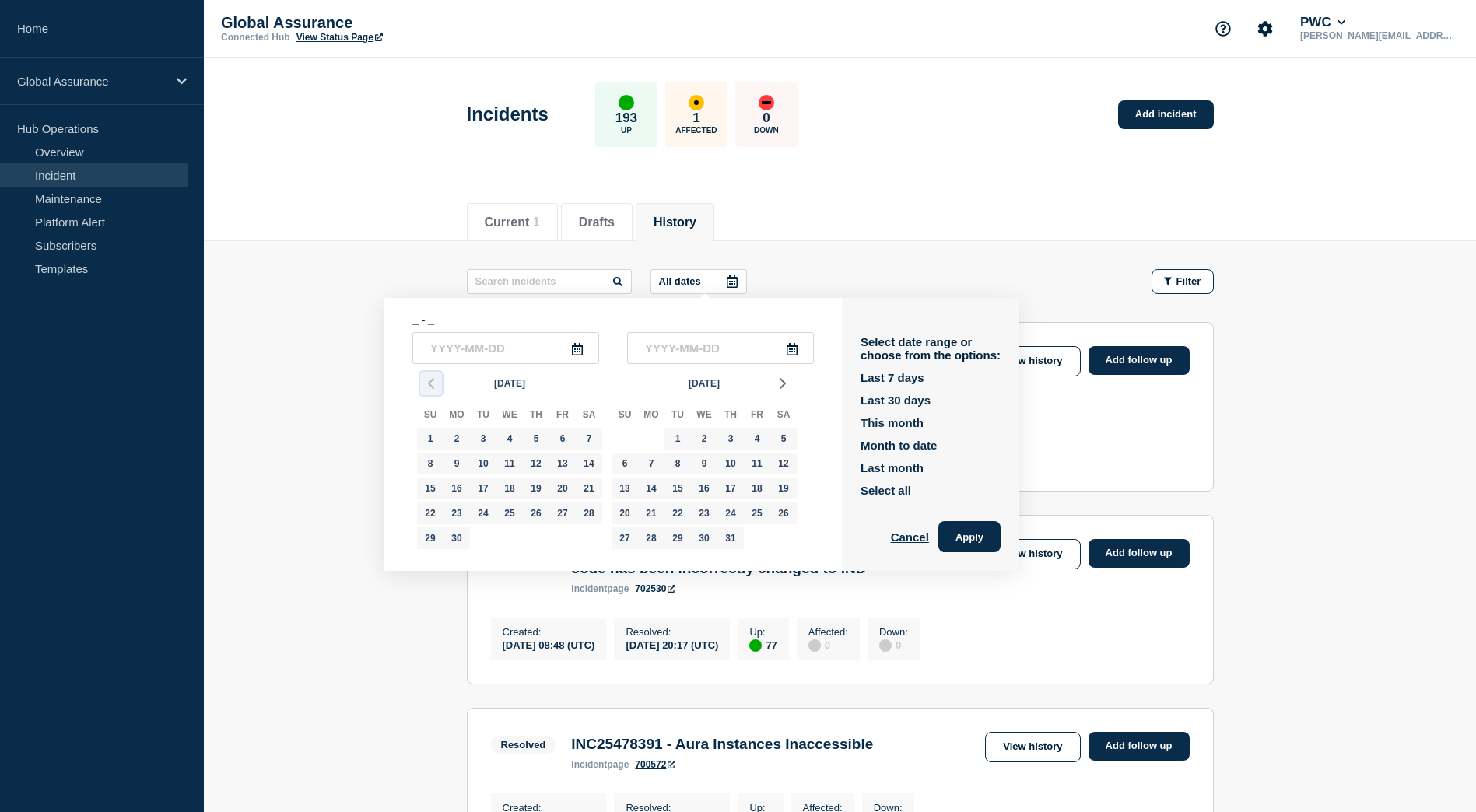
click at [432, 384] on icon "button" at bounding box center [431, 383] width 18 height 18
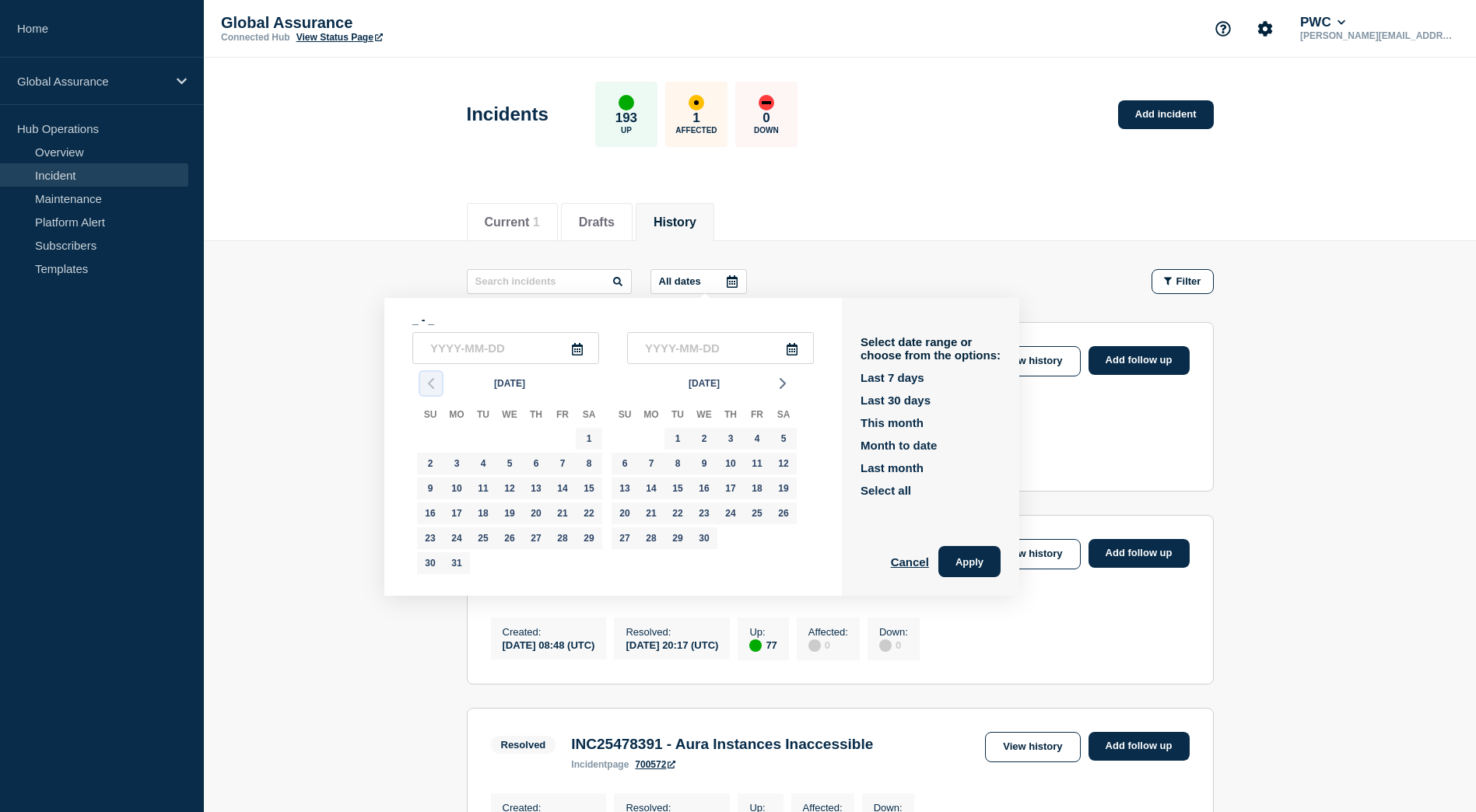
click at [432, 384] on icon "button" at bounding box center [431, 383] width 18 height 18
click at [783, 431] on div "1" at bounding box center [783, 438] width 22 height 22
type input "[DATE]"
click at [798, 348] on icon at bounding box center [792, 349] width 11 height 13
click at [785, 374] on icon "button" at bounding box center [782, 383] width 18 height 18
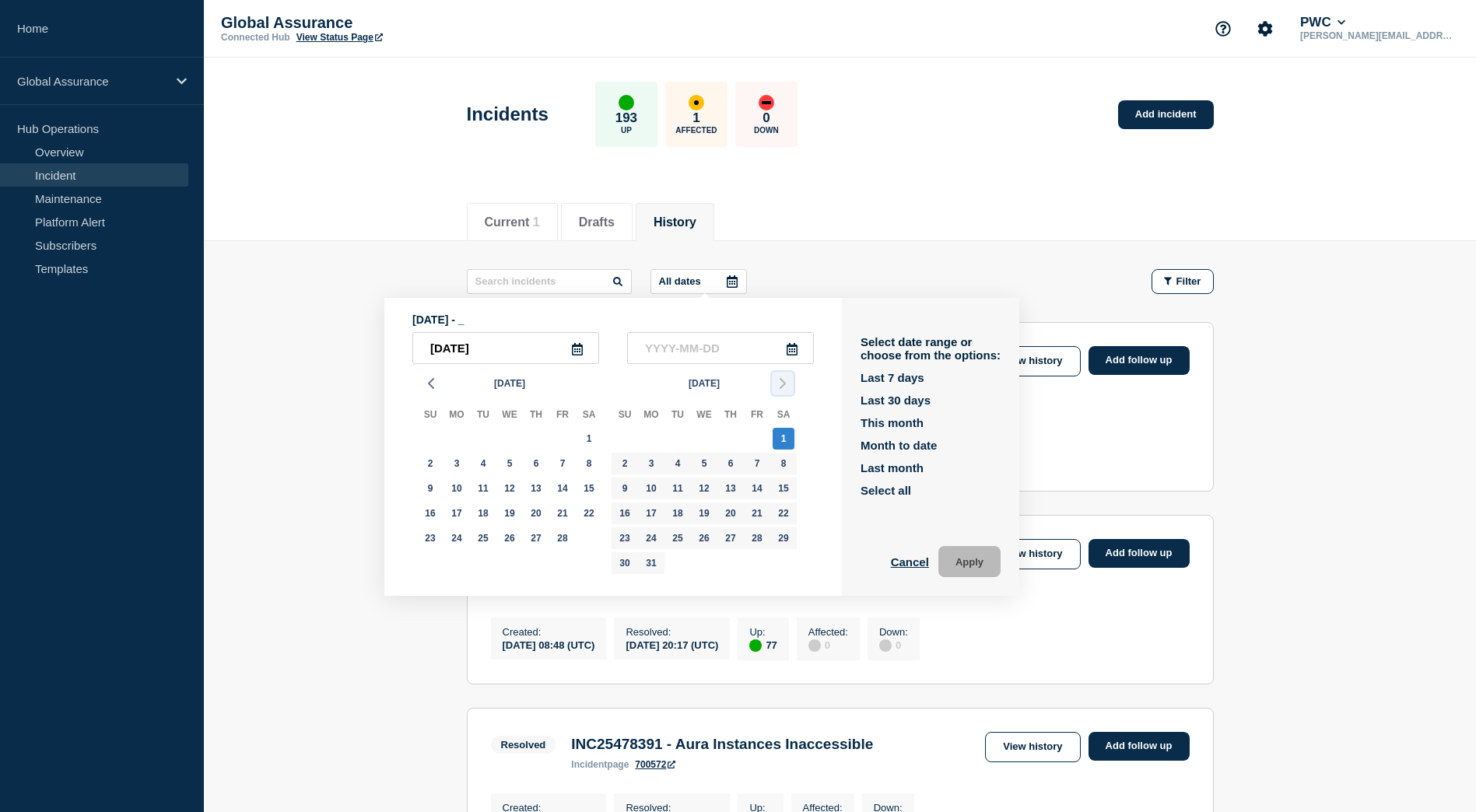
click at [785, 374] on icon "button" at bounding box center [782, 383] width 18 height 18
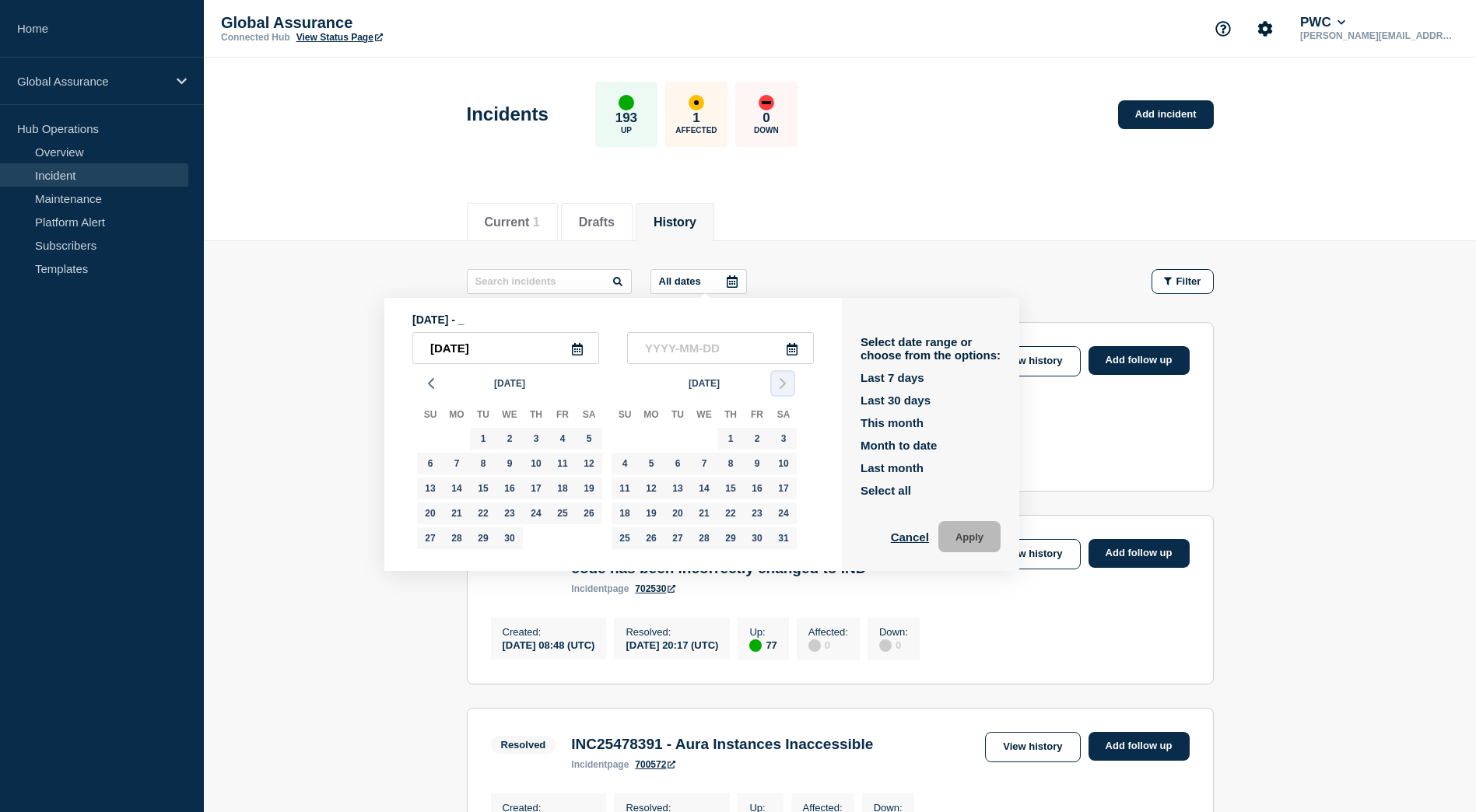
click at [785, 374] on icon "button" at bounding box center [782, 383] width 18 height 18
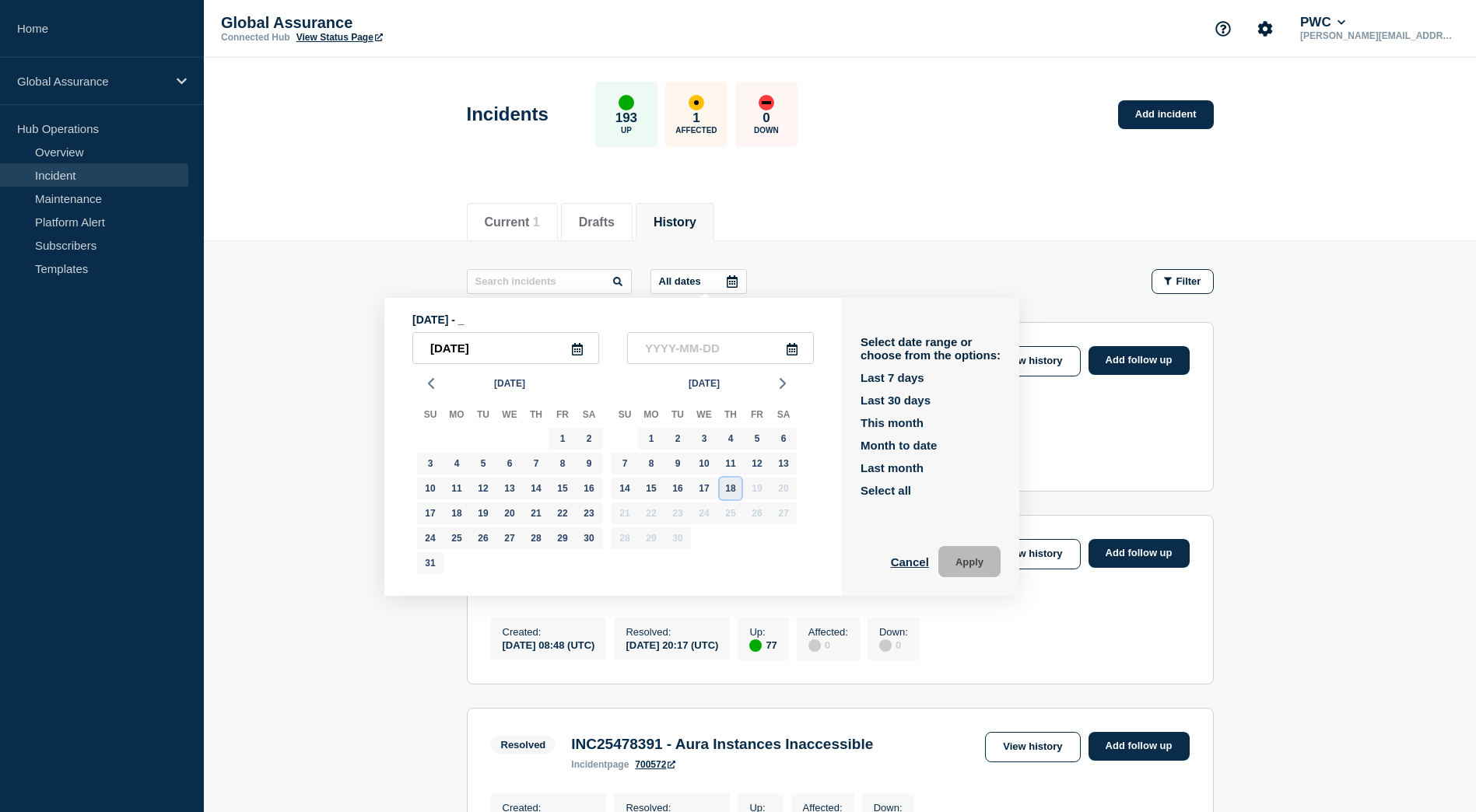
click at [723, 488] on div "18" at bounding box center [730, 488] width 22 height 22
type input "[DATE]"
click at [969, 561] on button "Apply" at bounding box center [970, 561] width 62 height 31
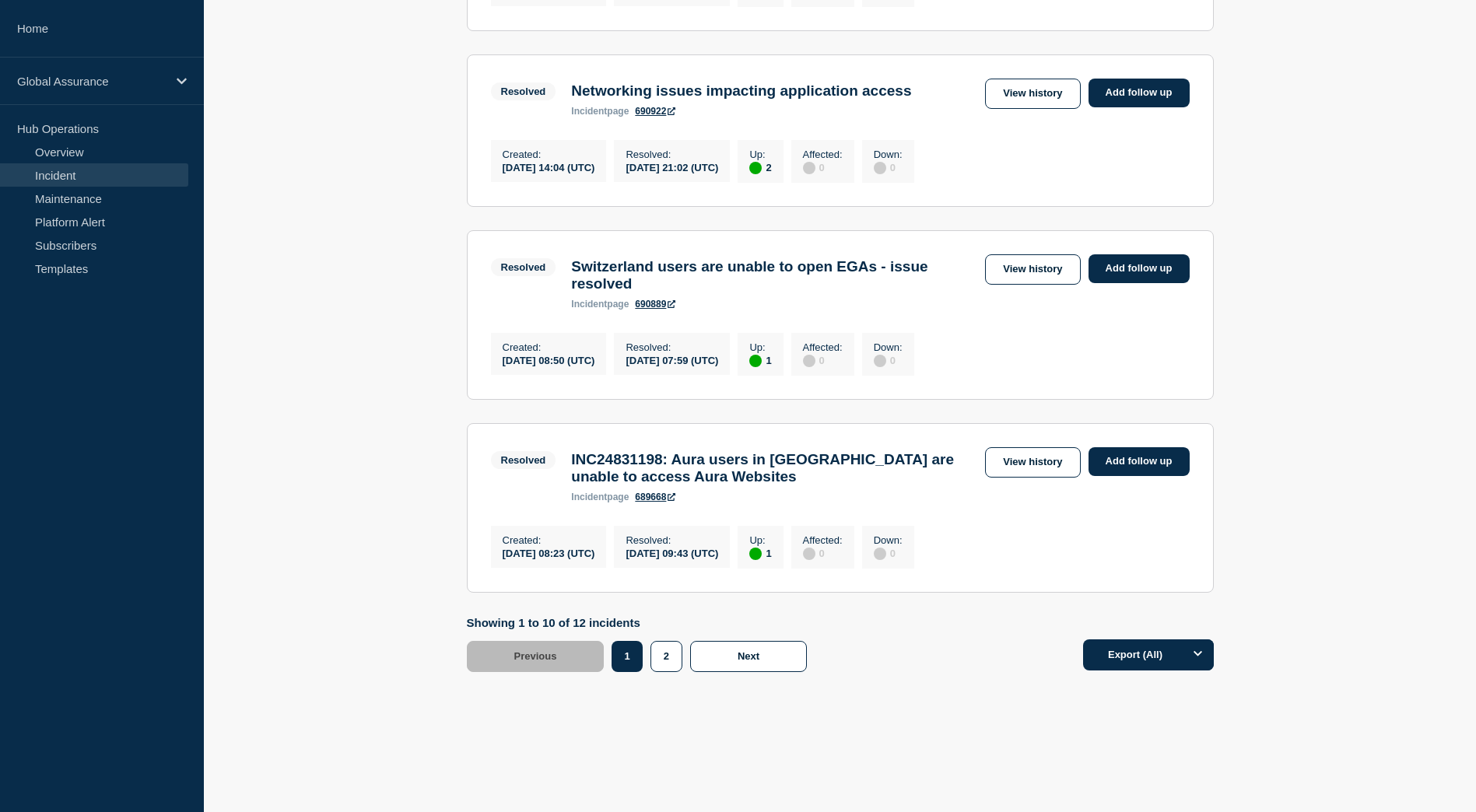
scroll to position [1634, 0]
click at [650, 673] on button "2" at bounding box center [666, 657] width 32 height 31
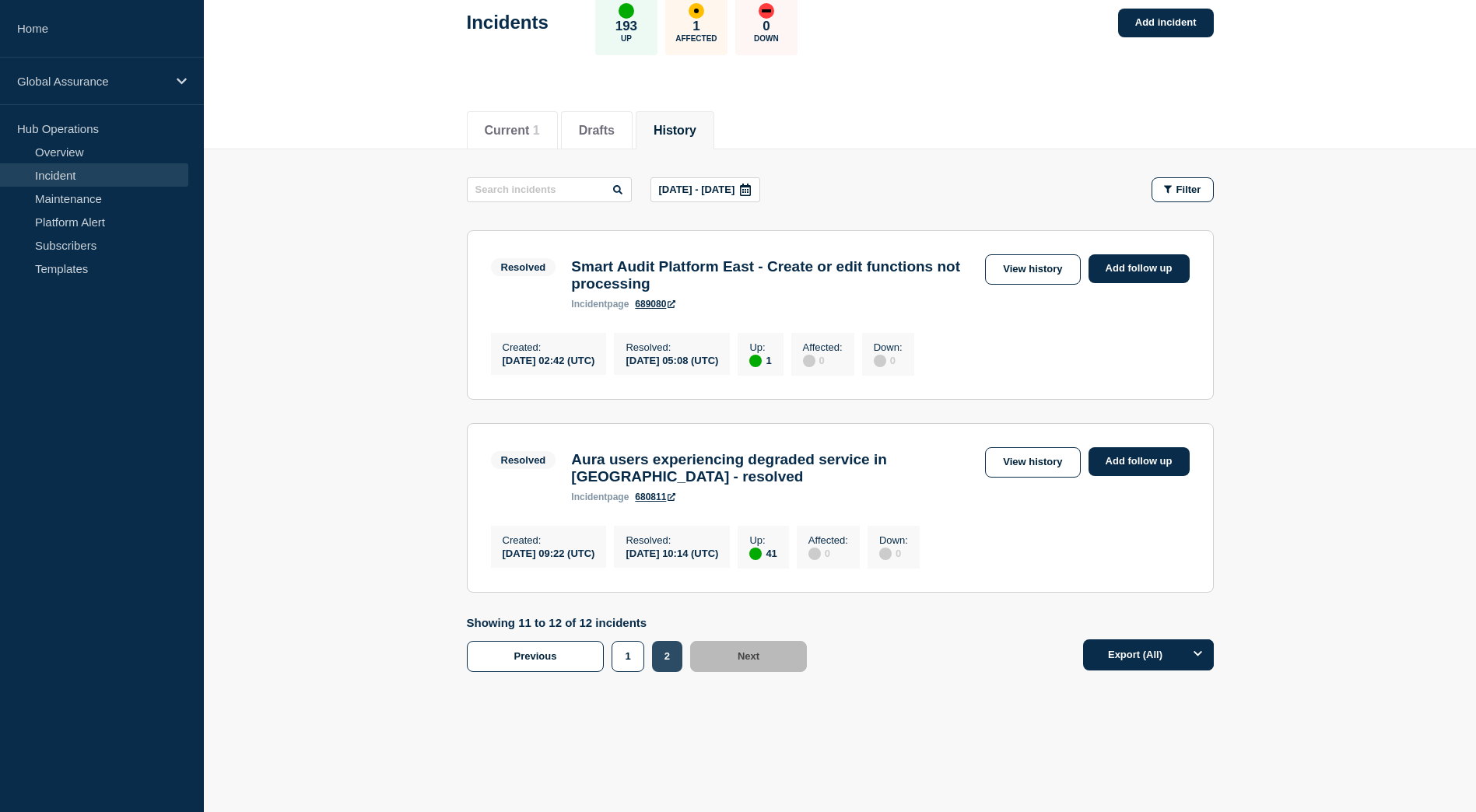
scroll to position [111, 0]
click at [625, 660] on button "1" at bounding box center [628, 657] width 32 height 31
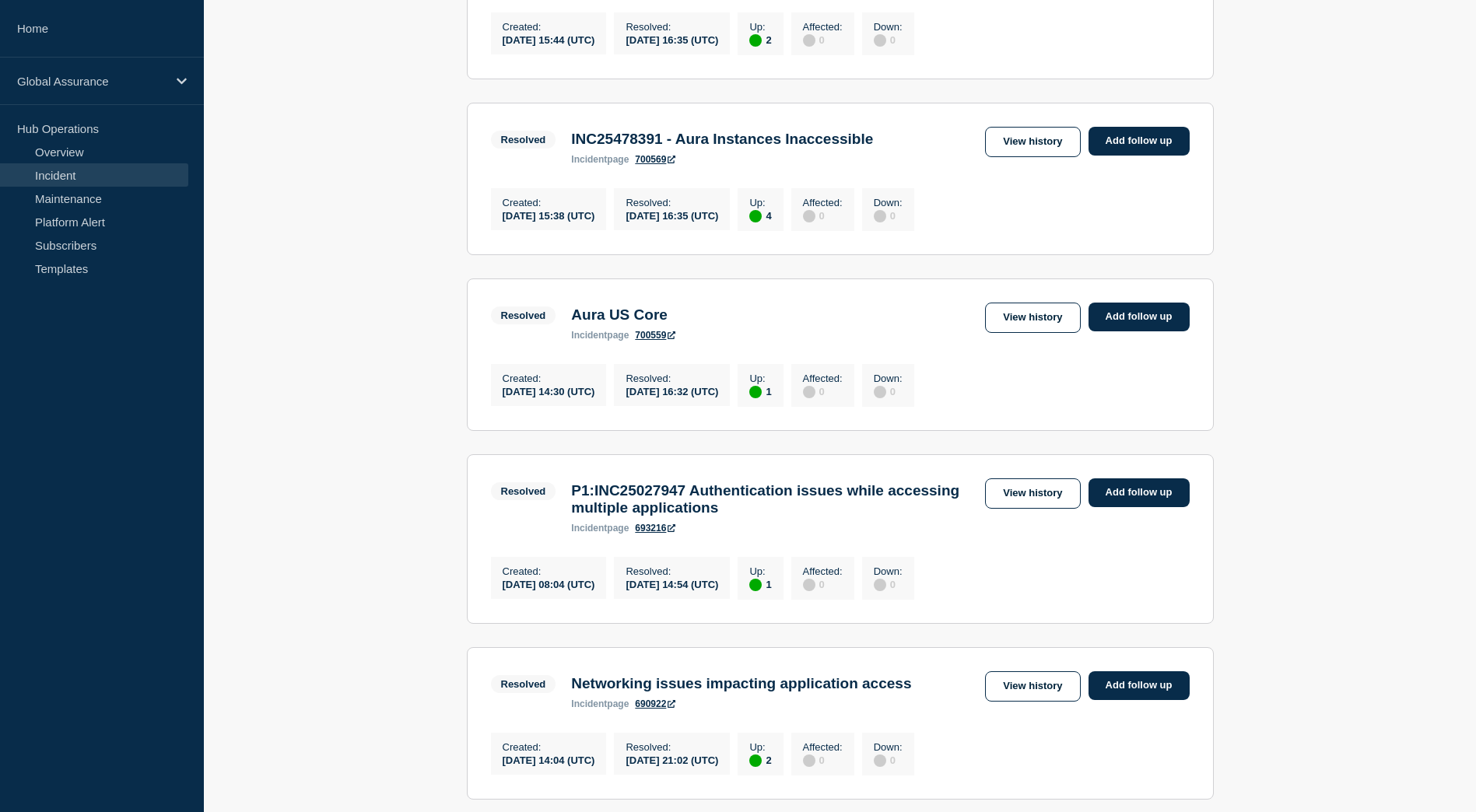
scroll to position [967, 0]
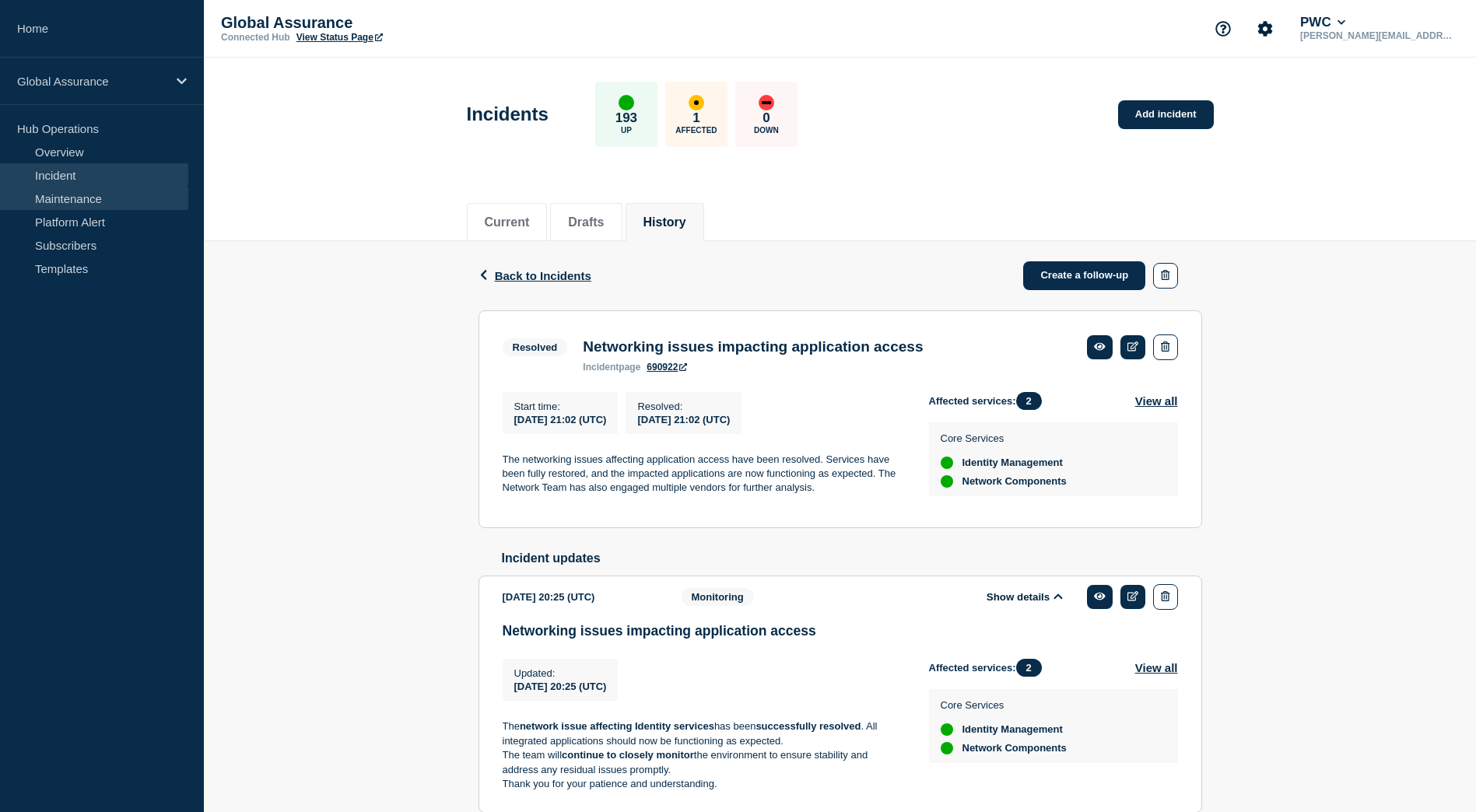
click at [102, 202] on link "Maintenance" at bounding box center [94, 198] width 188 height 23
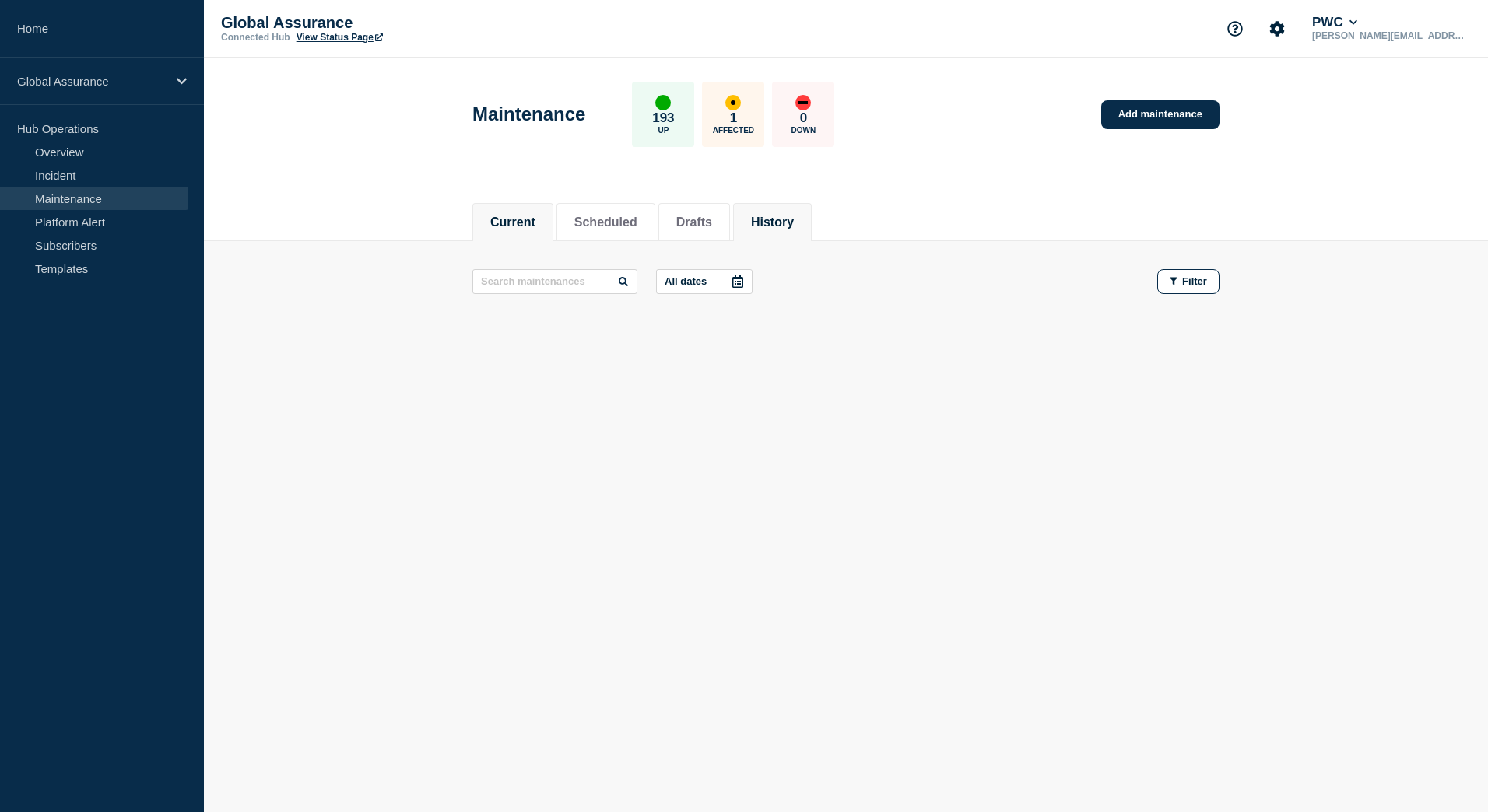
click at [794, 217] on button "History" at bounding box center [772, 222] width 42 height 14
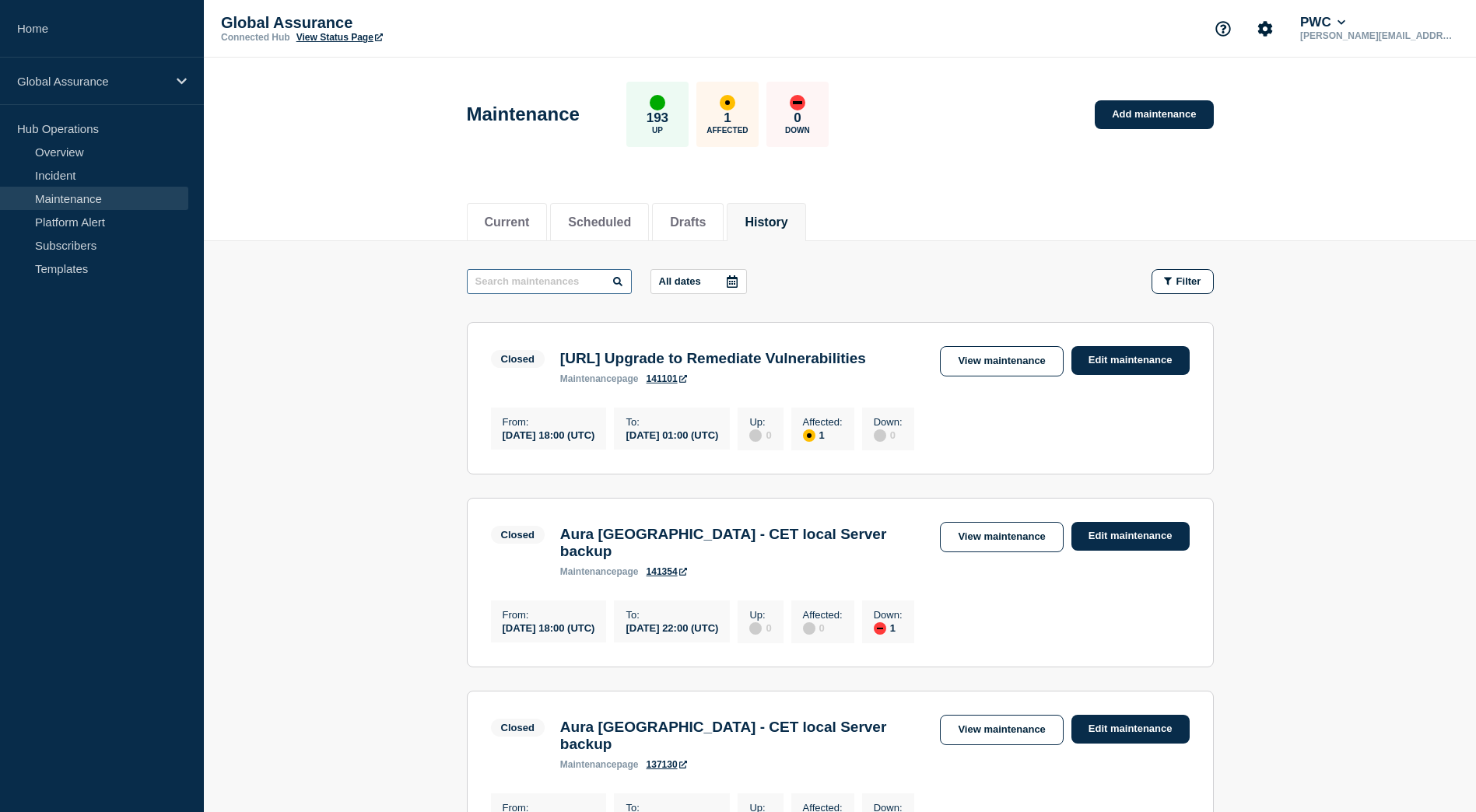
click at [546, 280] on input "text" at bounding box center [549, 281] width 165 height 25
click at [544, 291] on input "text" at bounding box center [549, 281] width 165 height 25
paste input "Connect v3.24 Spring 2025 - West Release"
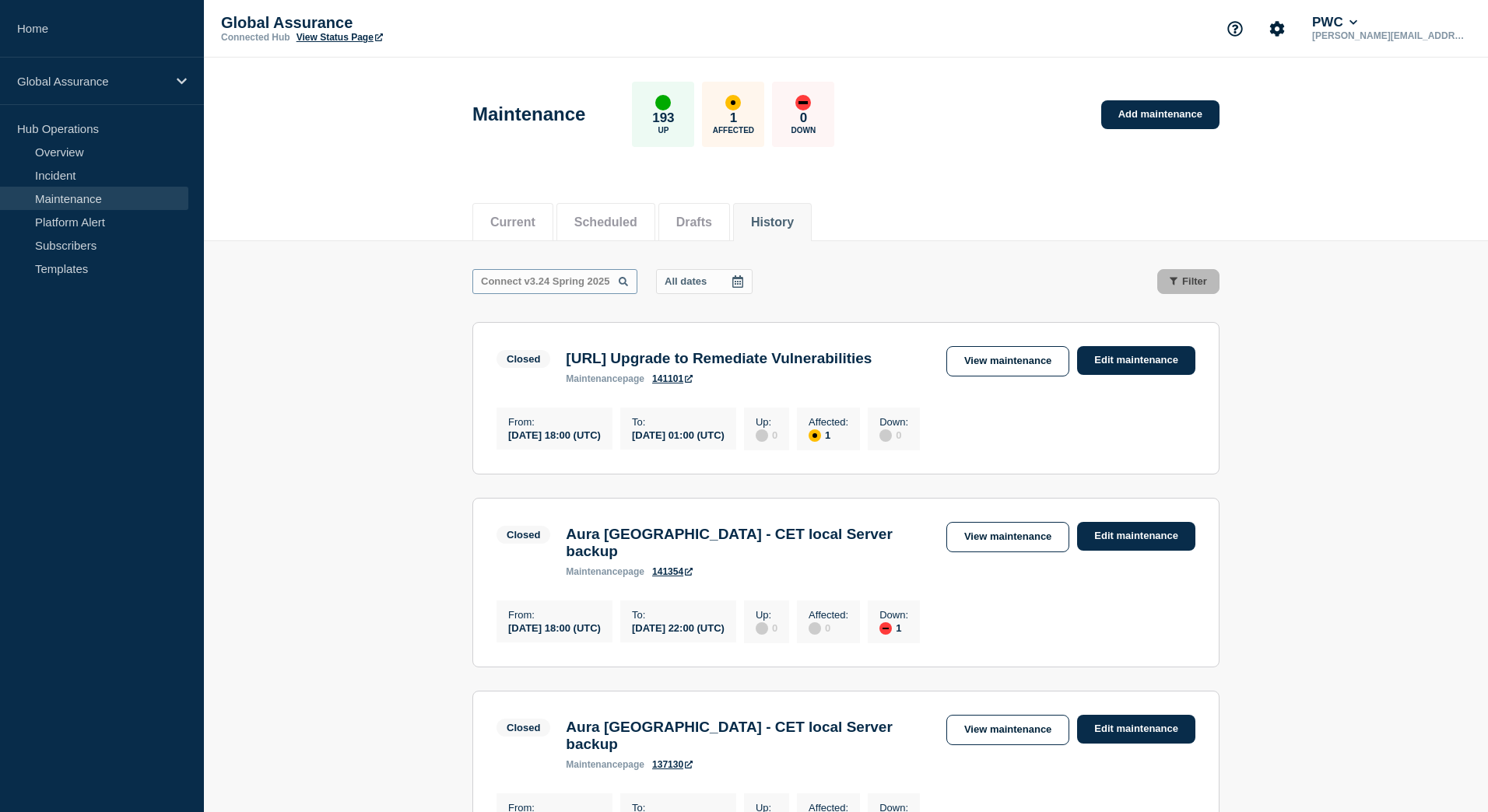
scroll to position [0, 69]
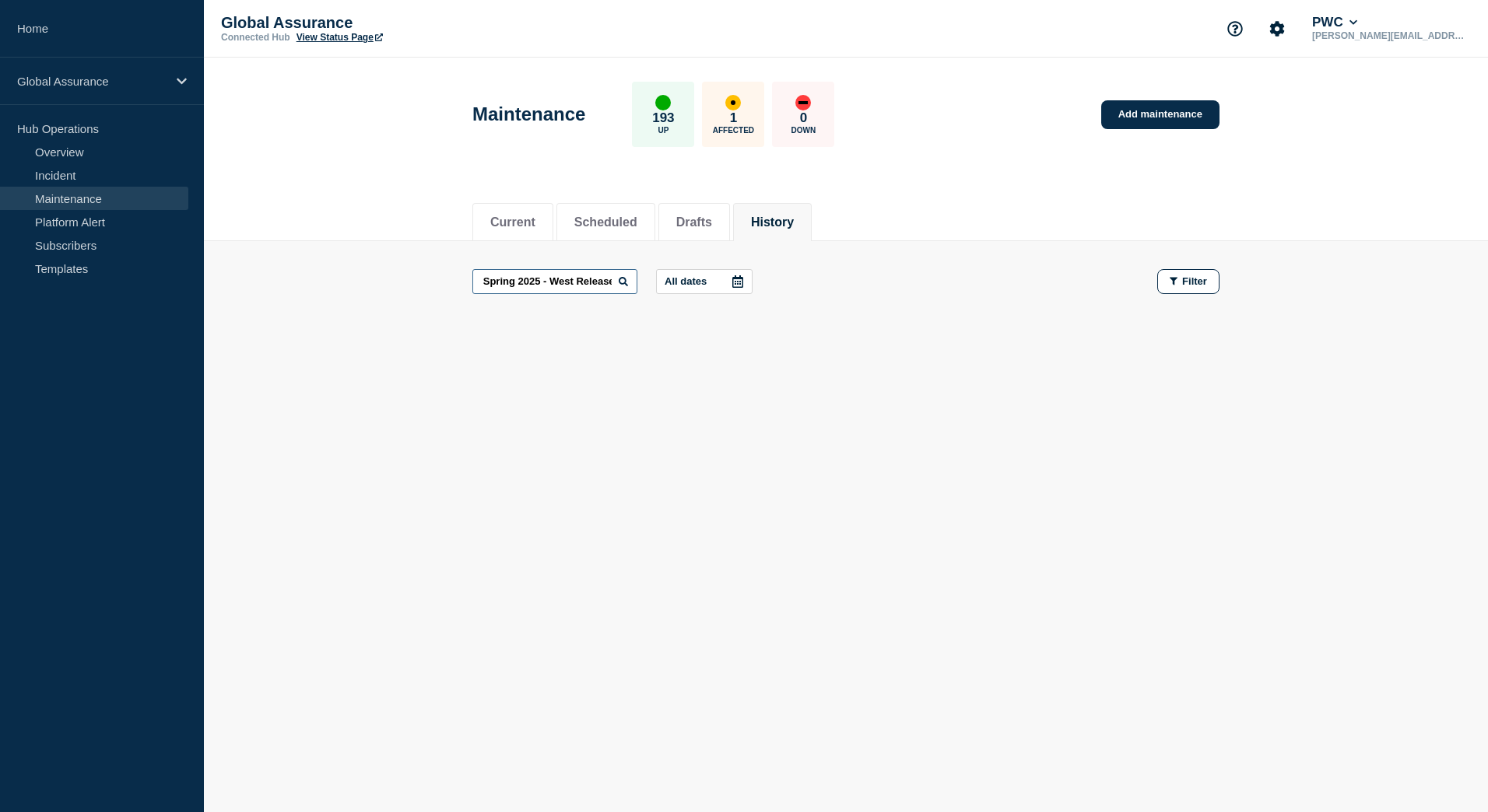
click at [617, 284] on input "Connect v3.24 Spring 2025 - West Release" at bounding box center [555, 281] width 165 height 25
type input "Connect v3.24 Spring 2025 - We"
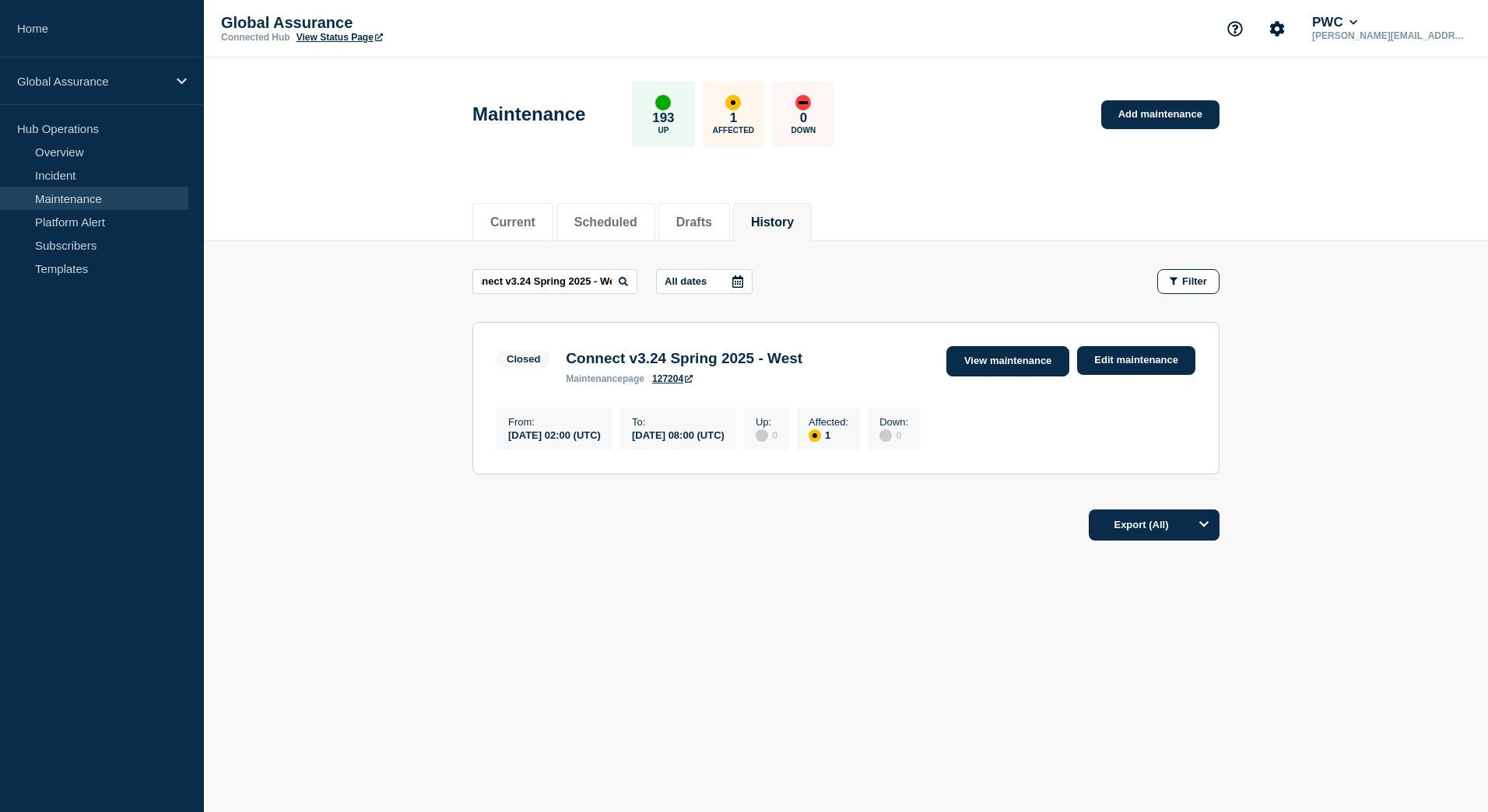
click at [977, 371] on link "View maintenance" at bounding box center [1008, 361] width 123 height 30
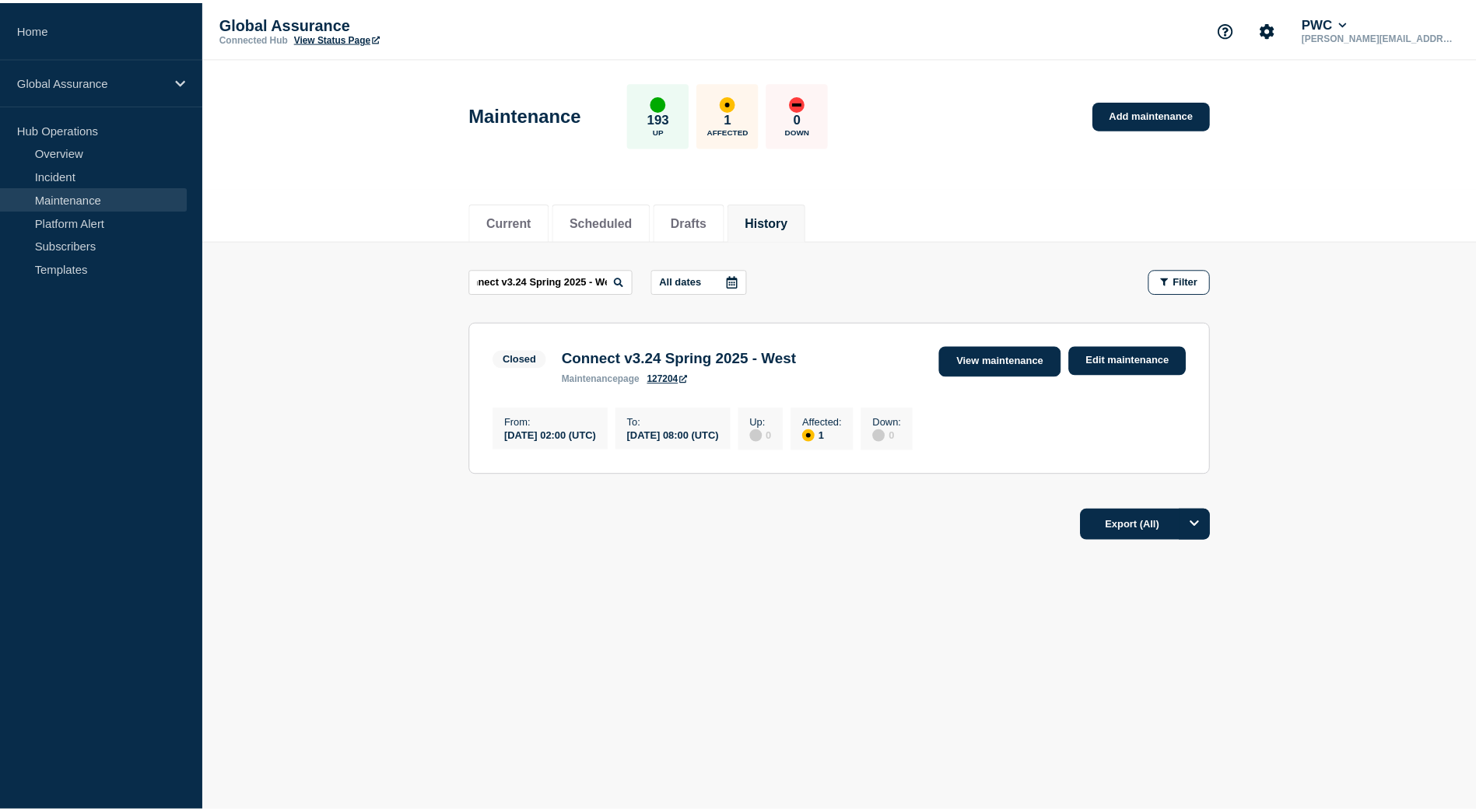
scroll to position [0, 0]
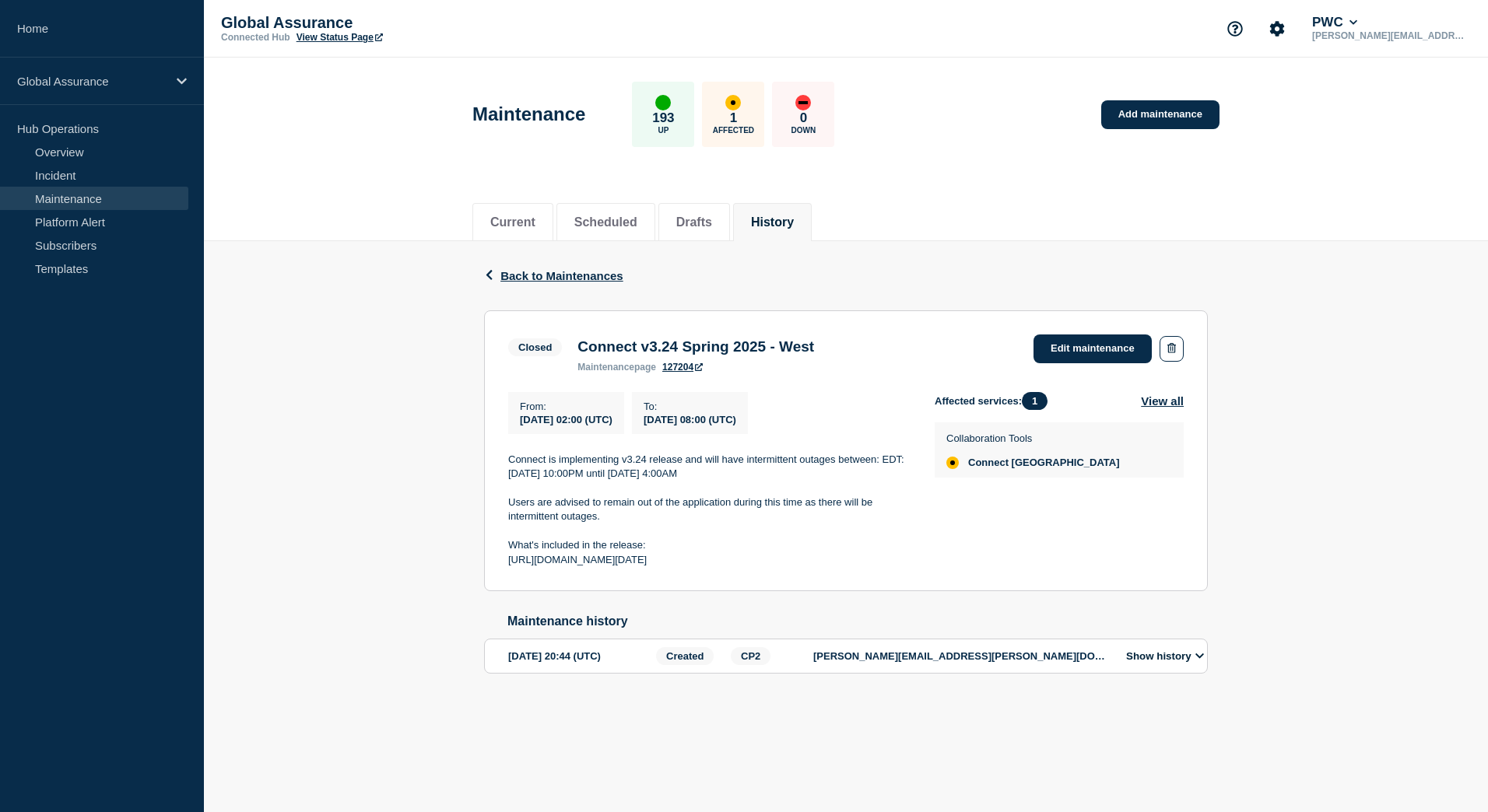
drag, startPoint x: 507, startPoint y: 480, endPoint x: 782, endPoint y: 484, distance: 275.0
click at [782, 484] on section "Closed Connect v3.24 Spring 2025 - West maintenance page 127204 Edit maintenanc…" at bounding box center [846, 452] width 724 height 282
copy p "Thursday, May 8, 2025, 10:00PM until Friday, May 9, 4:00AM"
click at [591, 279] on span "Back to Maintenances" at bounding box center [562, 275] width 123 height 14
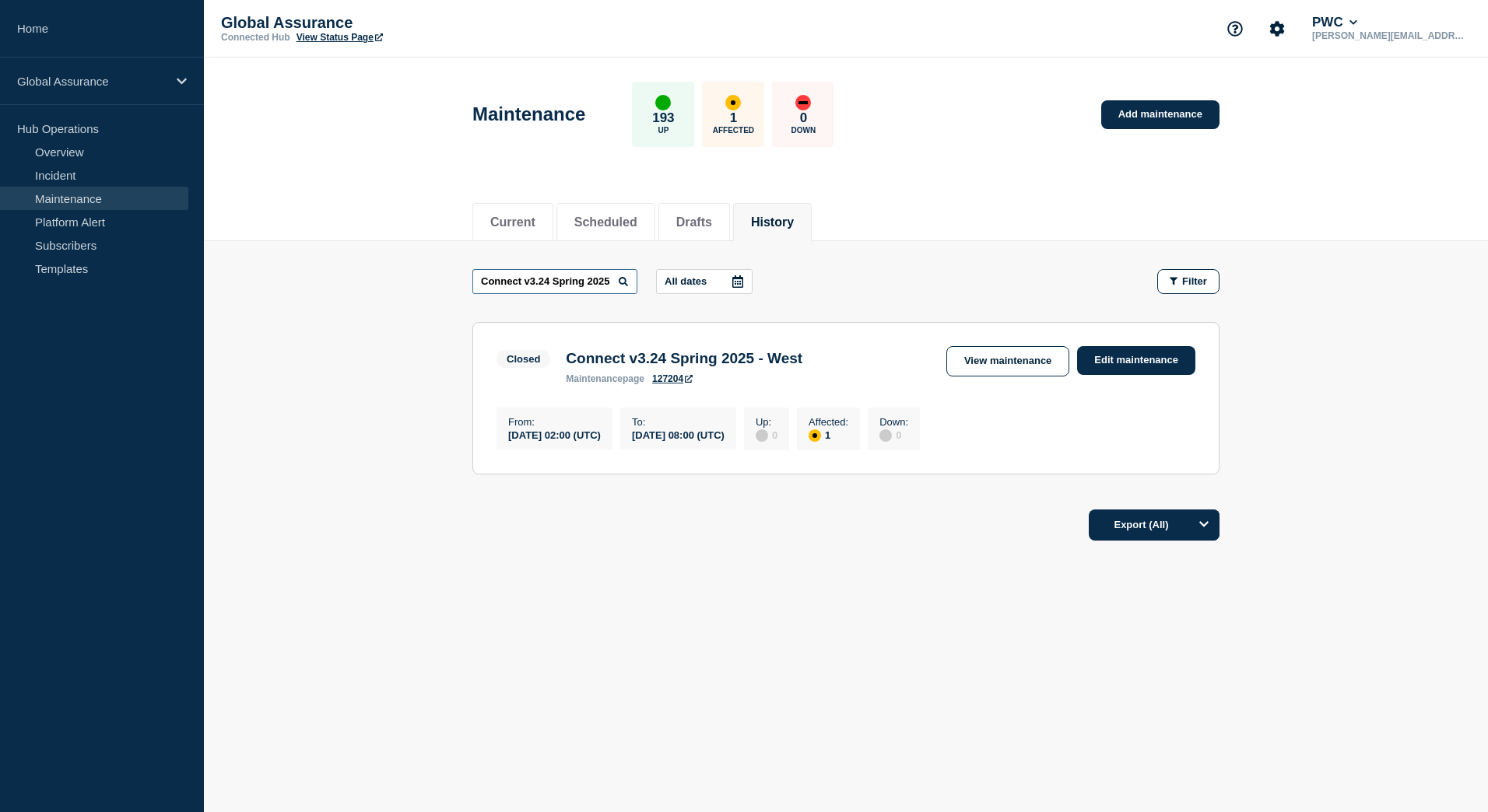
click at [612, 285] on input "Connect v3.24 Spring 2025 - We" at bounding box center [555, 281] width 165 height 25
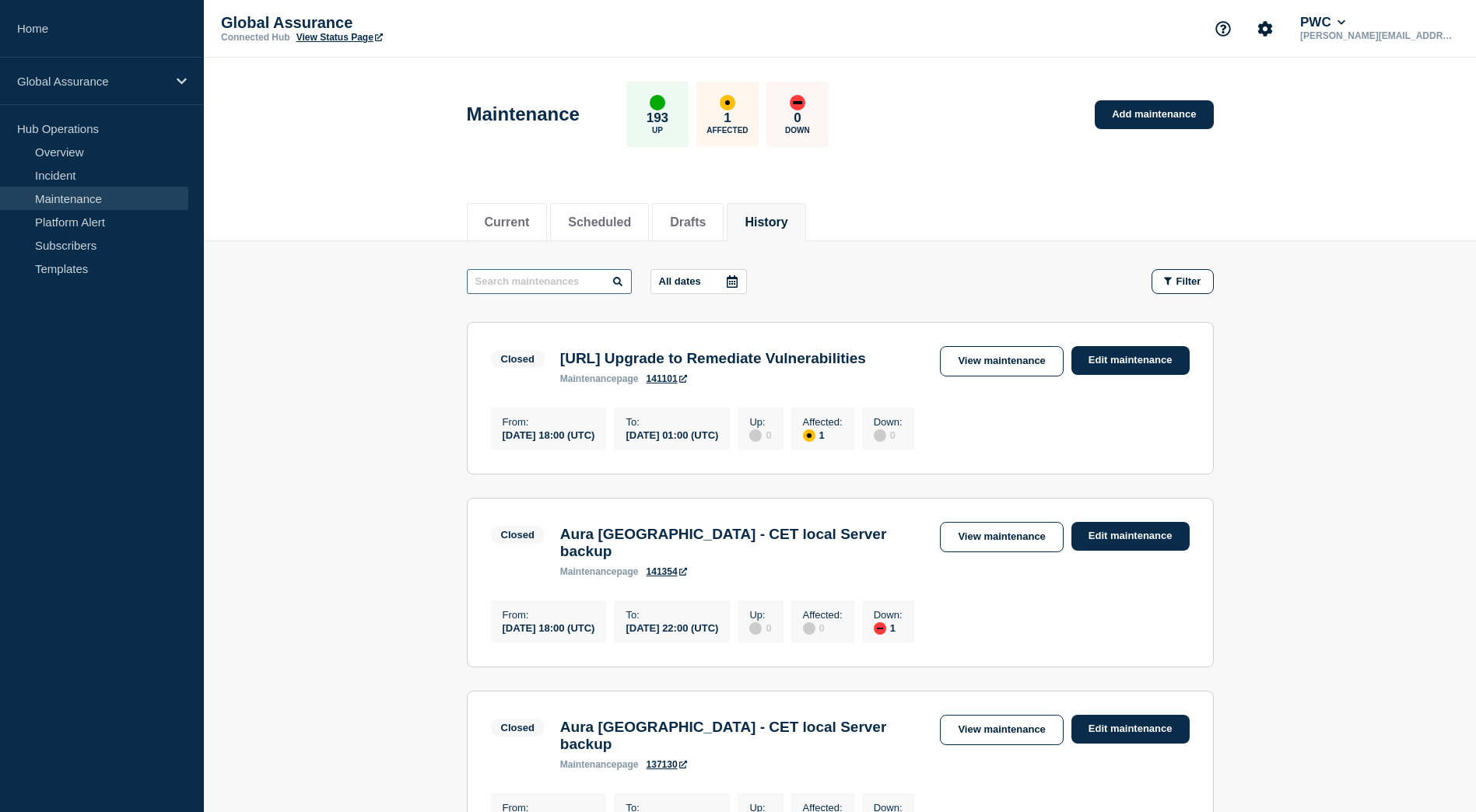
paste input "Urgent Rafay AKS Cluster Upgrade"
type input "Urgent Rafay AKS Cluster Upgrade"
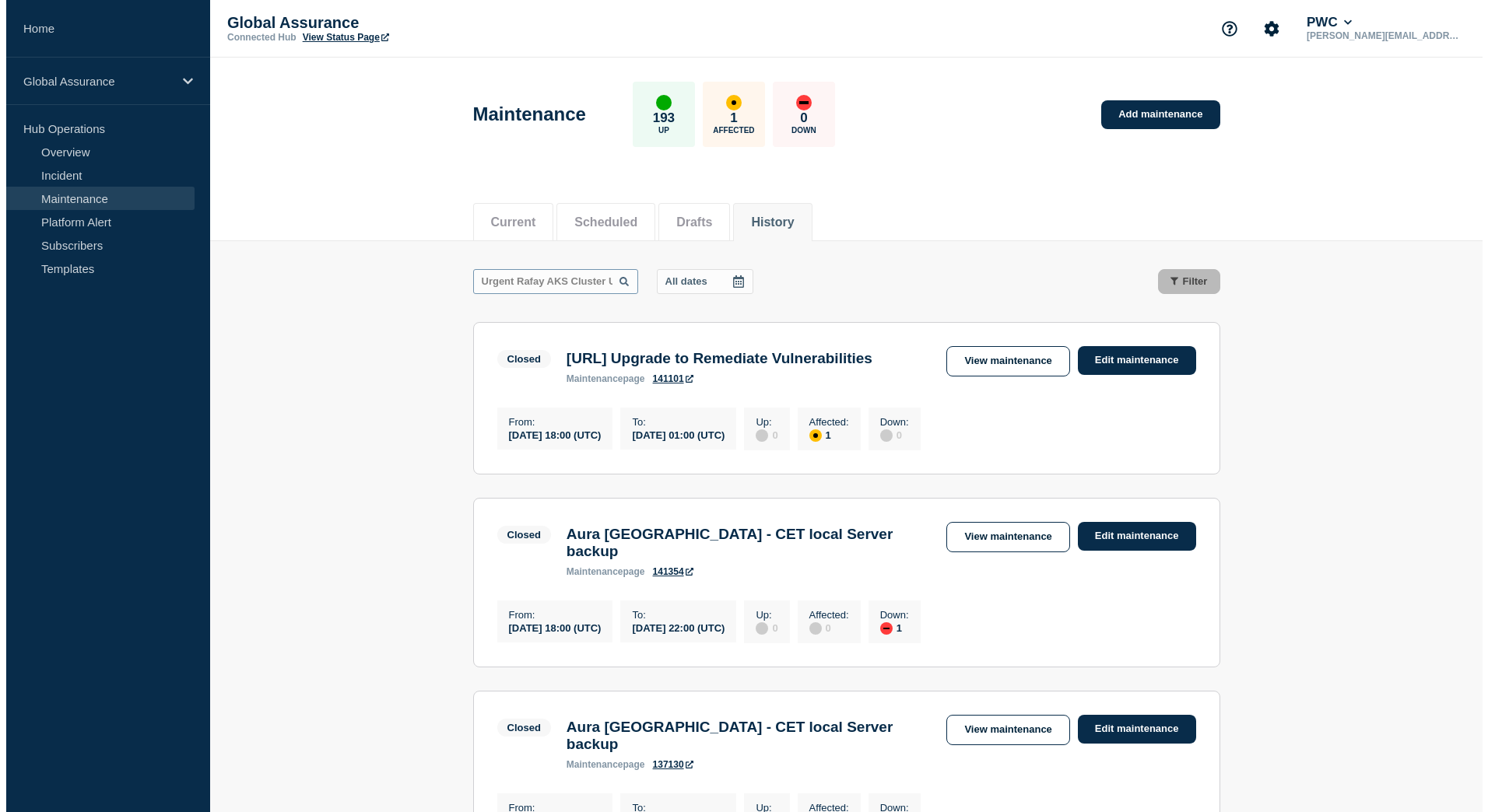
scroll to position [0, 34]
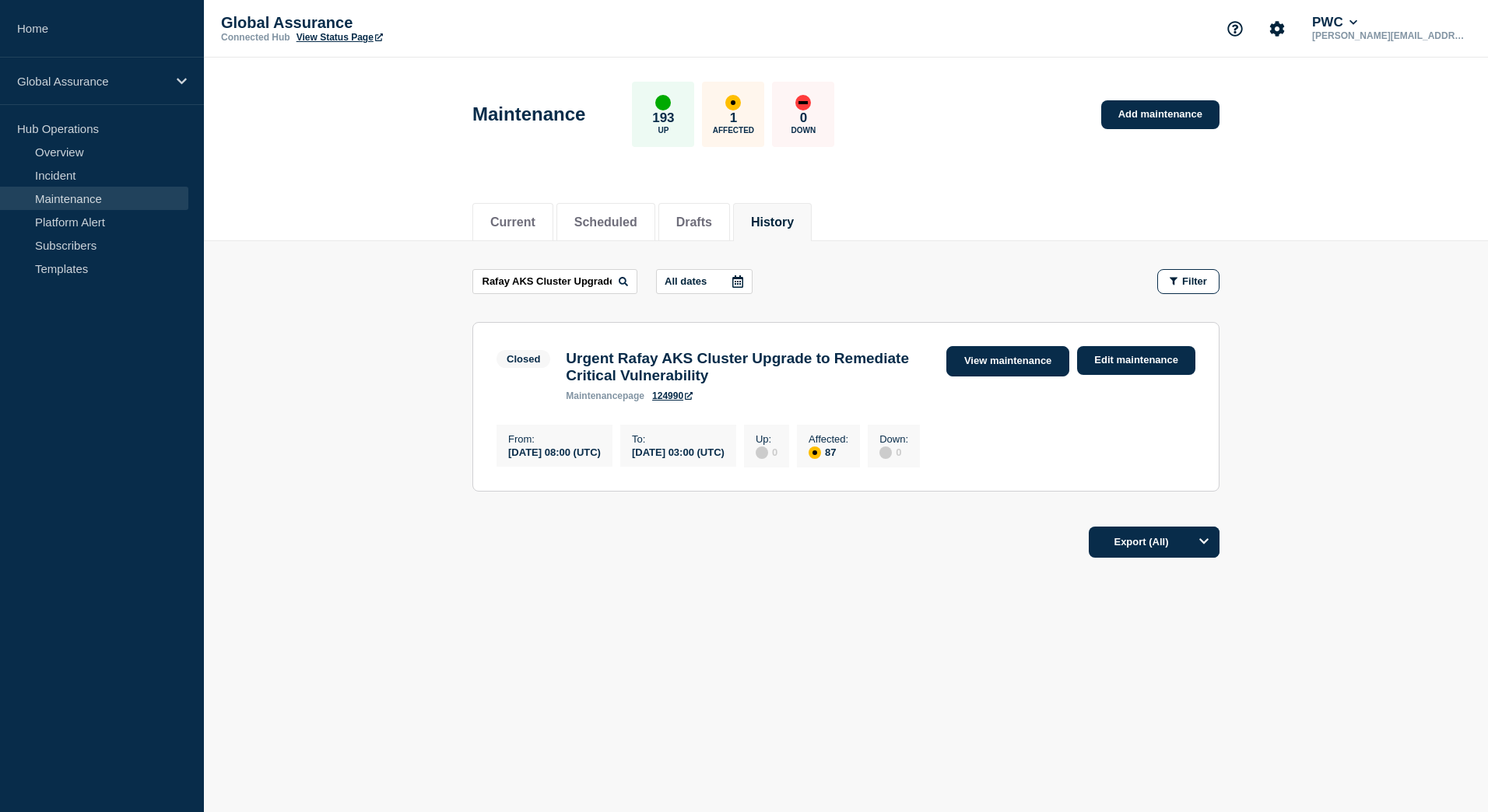
click at [1014, 372] on link "View maintenance" at bounding box center [1008, 361] width 123 height 30
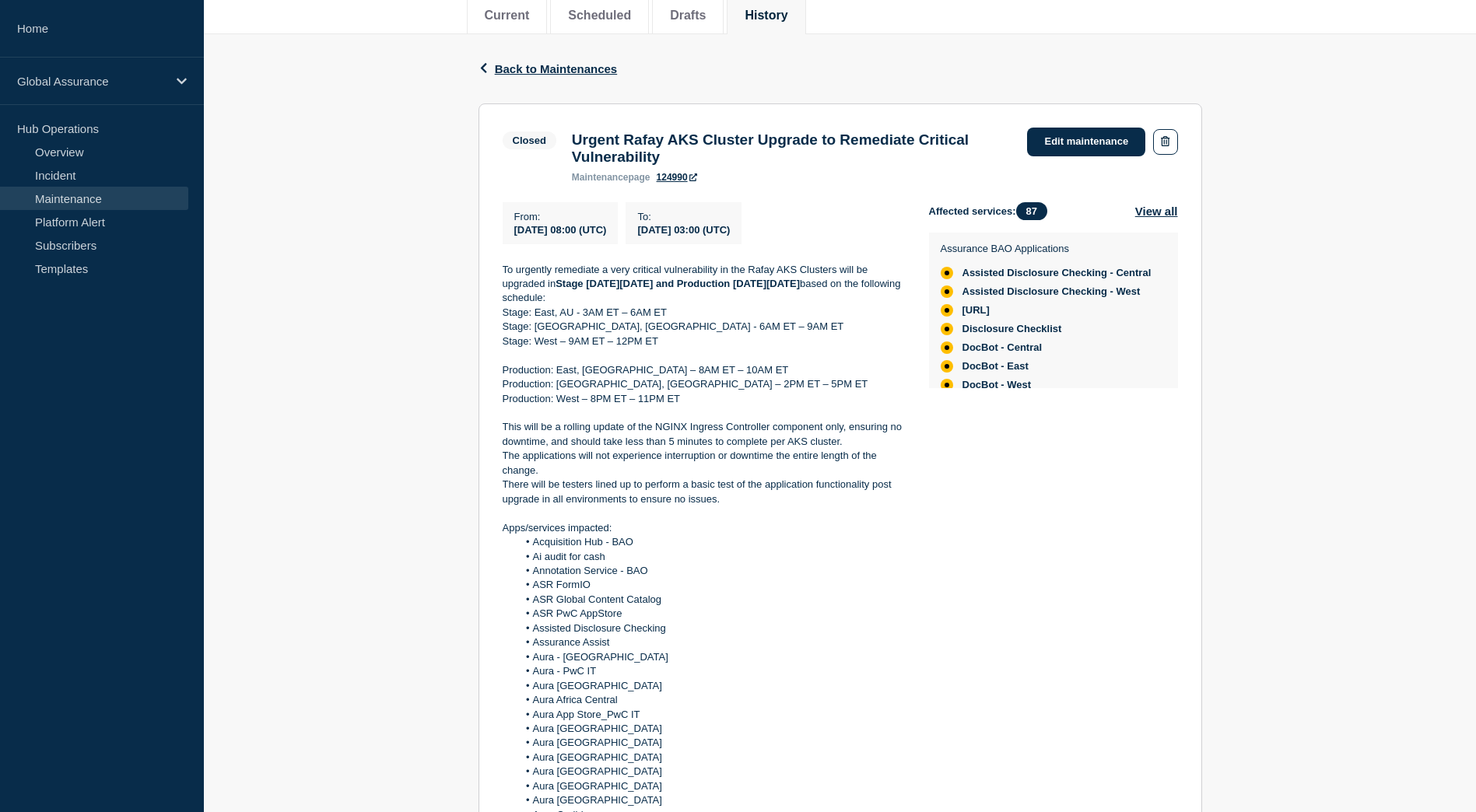
scroll to position [233, 0]
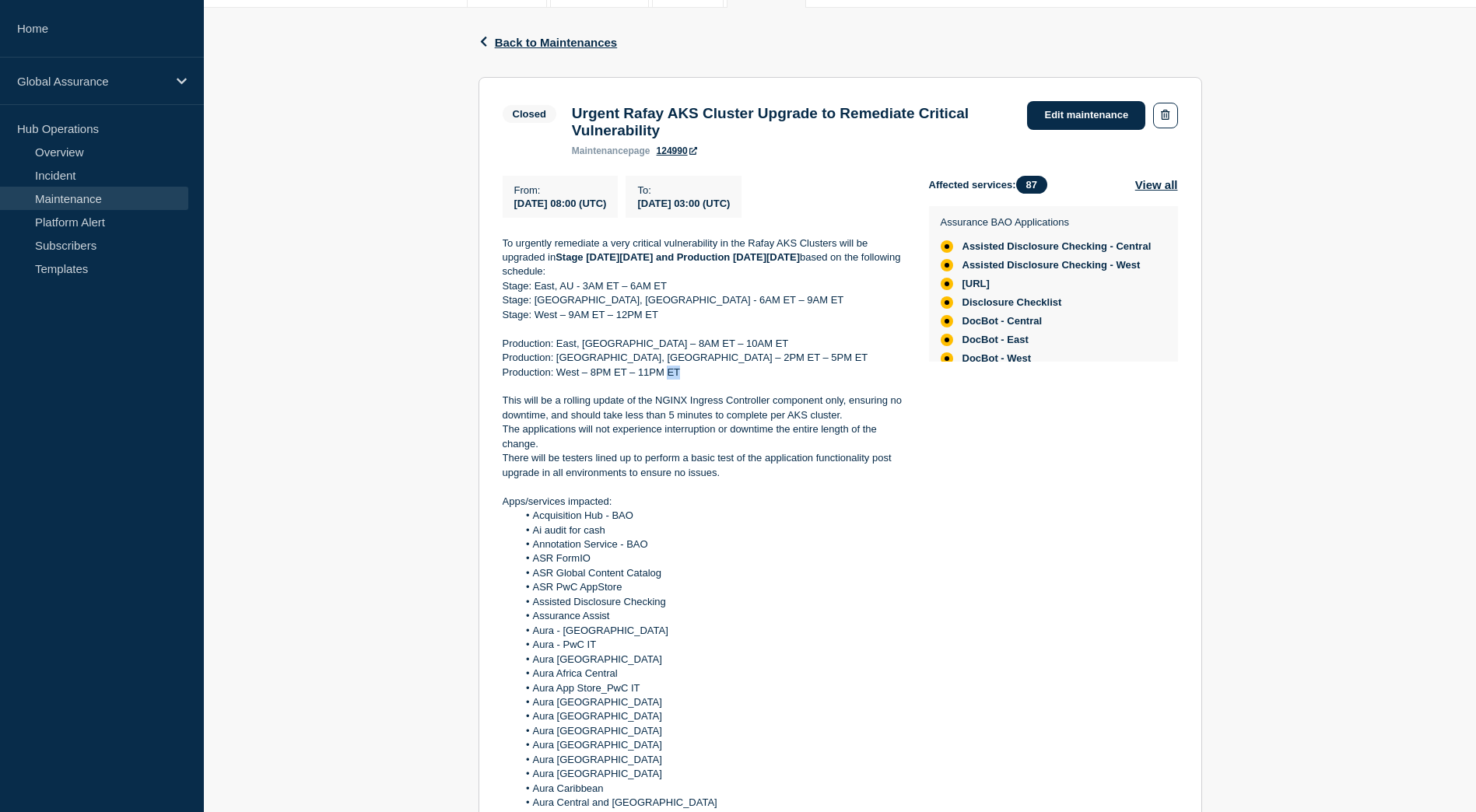
drag, startPoint x: 688, startPoint y: 384, endPoint x: 669, endPoint y: 384, distance: 19.0
click at [669, 380] on p "Production: West – 8PM ET – 11PM ET" at bounding box center [703, 372] width 401 height 14
drag, startPoint x: 669, startPoint y: 384, endPoint x: 605, endPoint y: 380, distance: 64.1
click at [605, 380] on p "Production: West – 8PM ET – 11PM ET" at bounding box center [703, 372] width 401 height 14
drag, startPoint x: 808, startPoint y: 268, endPoint x: 894, endPoint y: 271, distance: 86.1
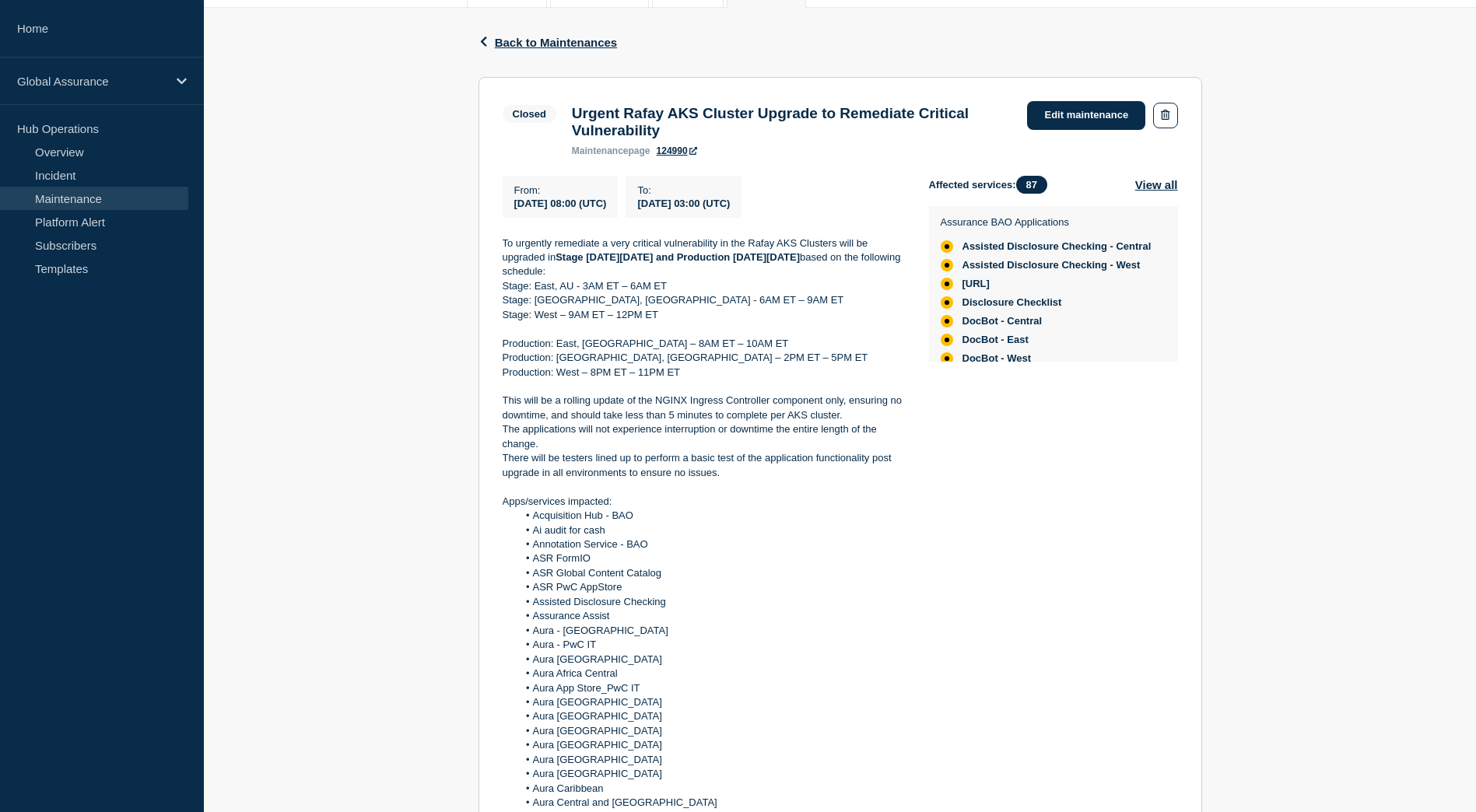
click at [894, 271] on p "To urgently remediate a very critical vulnerability in the Rafay AKS Clusters w…" at bounding box center [703, 257] width 401 height 42
drag, startPoint x: 894, startPoint y: 271, endPoint x: 851, endPoint y: 291, distance: 47.4
click at [851, 291] on p "Stage: East, AU - 3AM ET – 6AM ET" at bounding box center [703, 286] width 401 height 14
drag, startPoint x: 804, startPoint y: 270, endPoint x: 891, endPoint y: 266, distance: 87.1
click at [800, 263] on strong "Stage on Thursday, March 27th and Production on Friday, March 28th" at bounding box center [678, 257] width 244 height 12
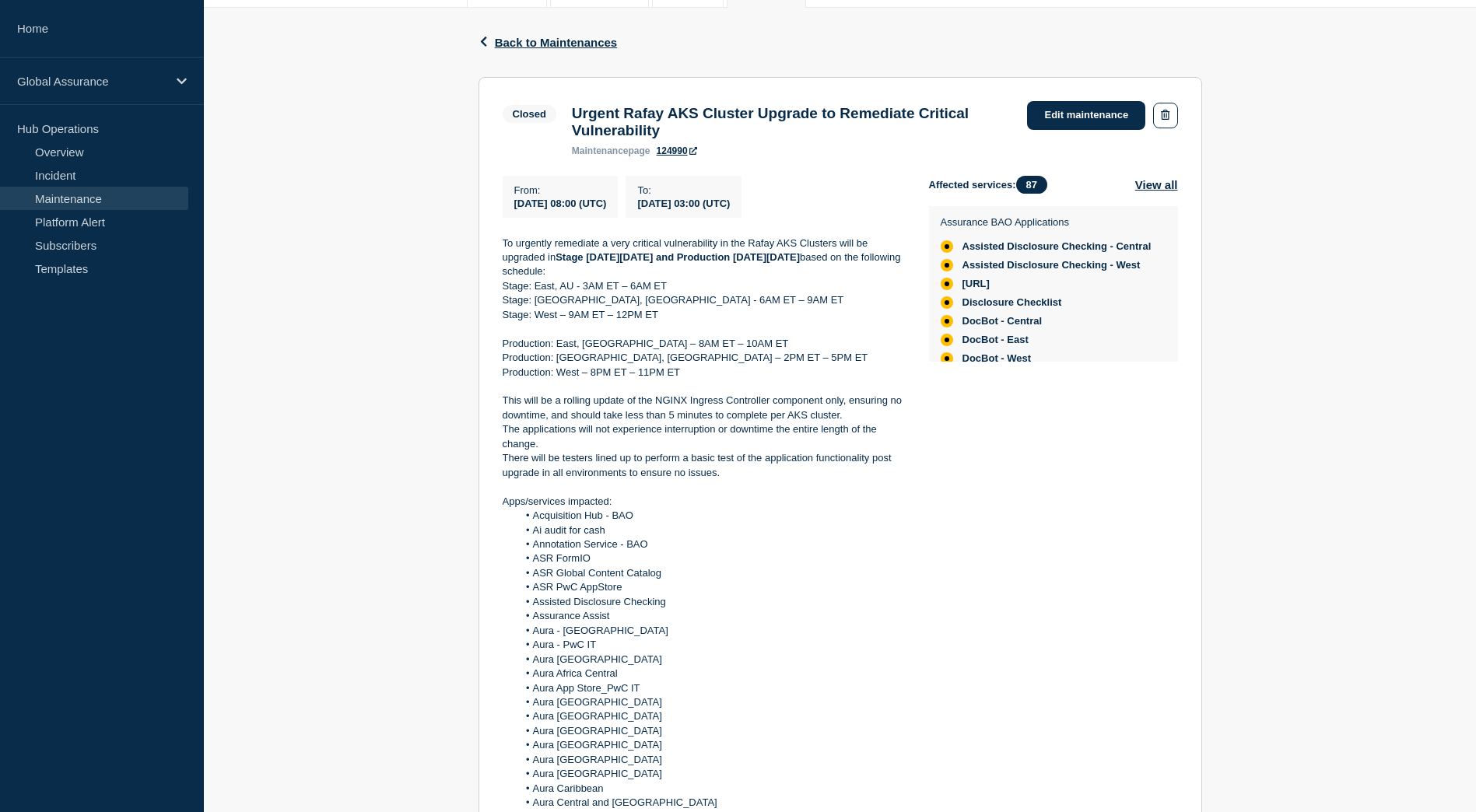
copy strong "Friday, March 28th"
drag, startPoint x: 590, startPoint y: 386, endPoint x: 679, endPoint y: 389, distance: 89.1
click at [679, 380] on p "Production: West – 8PM ET – 11PM ET" at bounding box center [703, 372] width 401 height 14
copy p "8PM ET – 11PM ET"
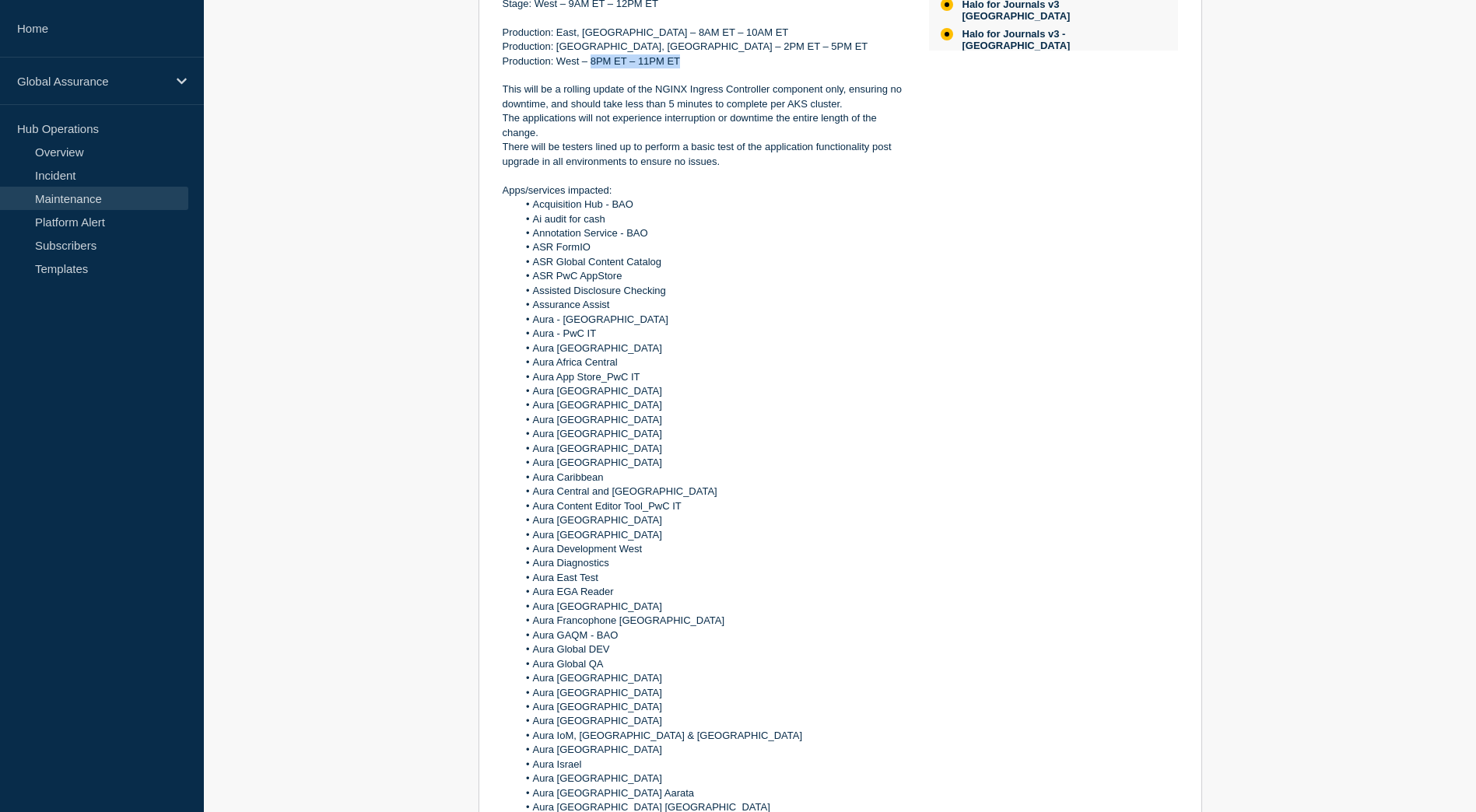
scroll to position [155, 0]
